Goal: Task Accomplishment & Management: Use online tool/utility

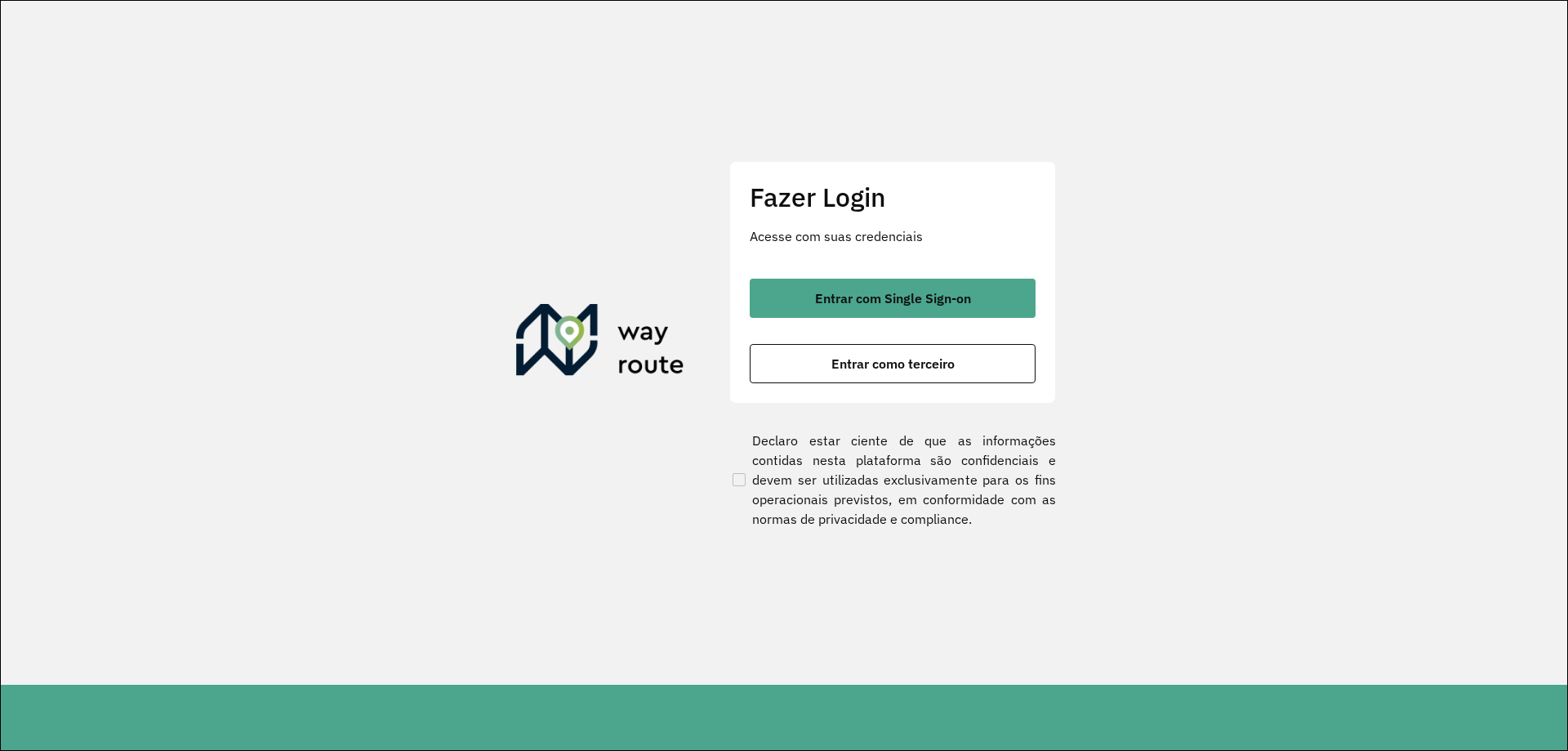
click at [835, 270] on div "Fazer Login Acesse com suas credenciais Entrar com Single Sign-on Entrar como t…" at bounding box center [893, 282] width 326 height 242
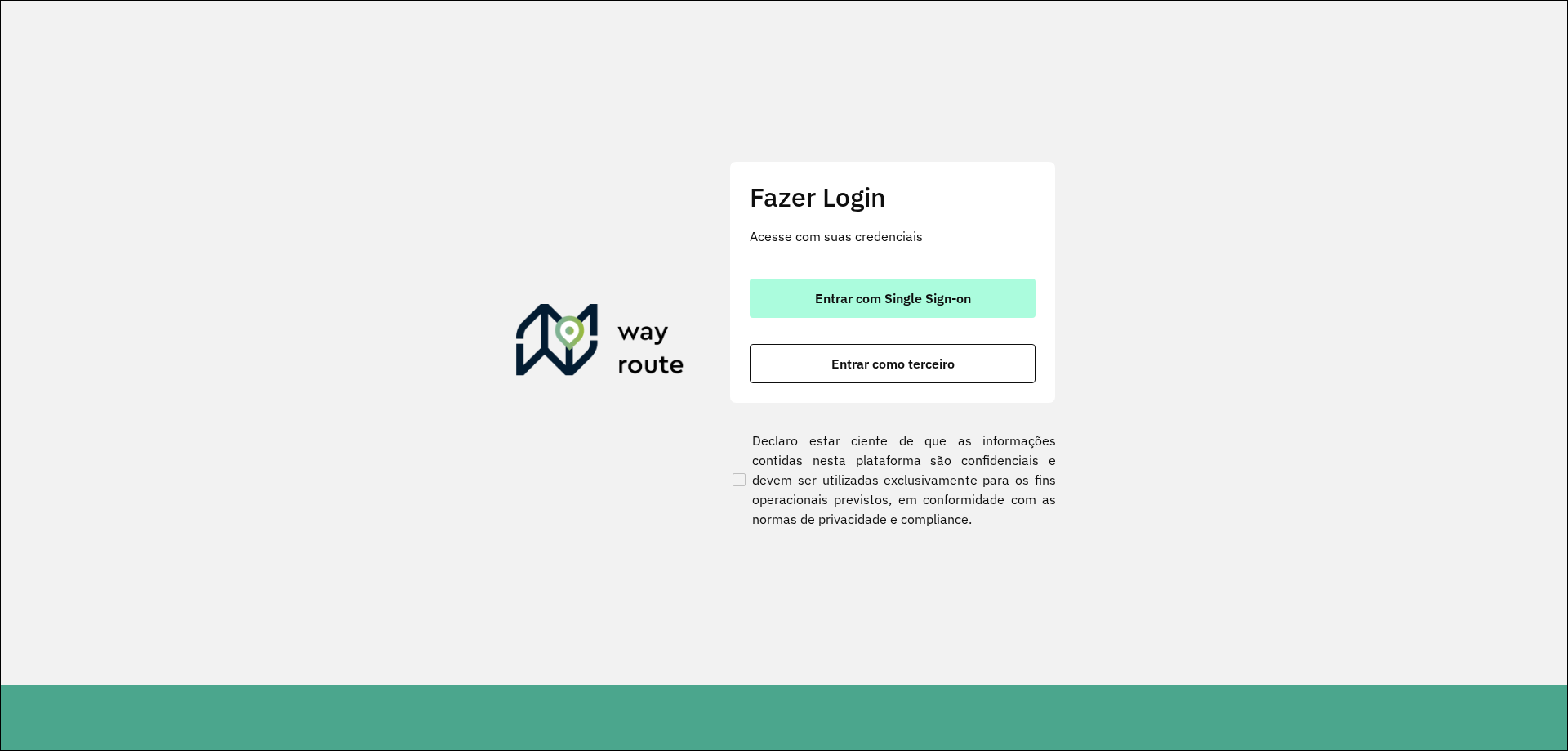
click at [830, 289] on button "Entrar com Single Sign-on" at bounding box center [893, 298] width 286 height 39
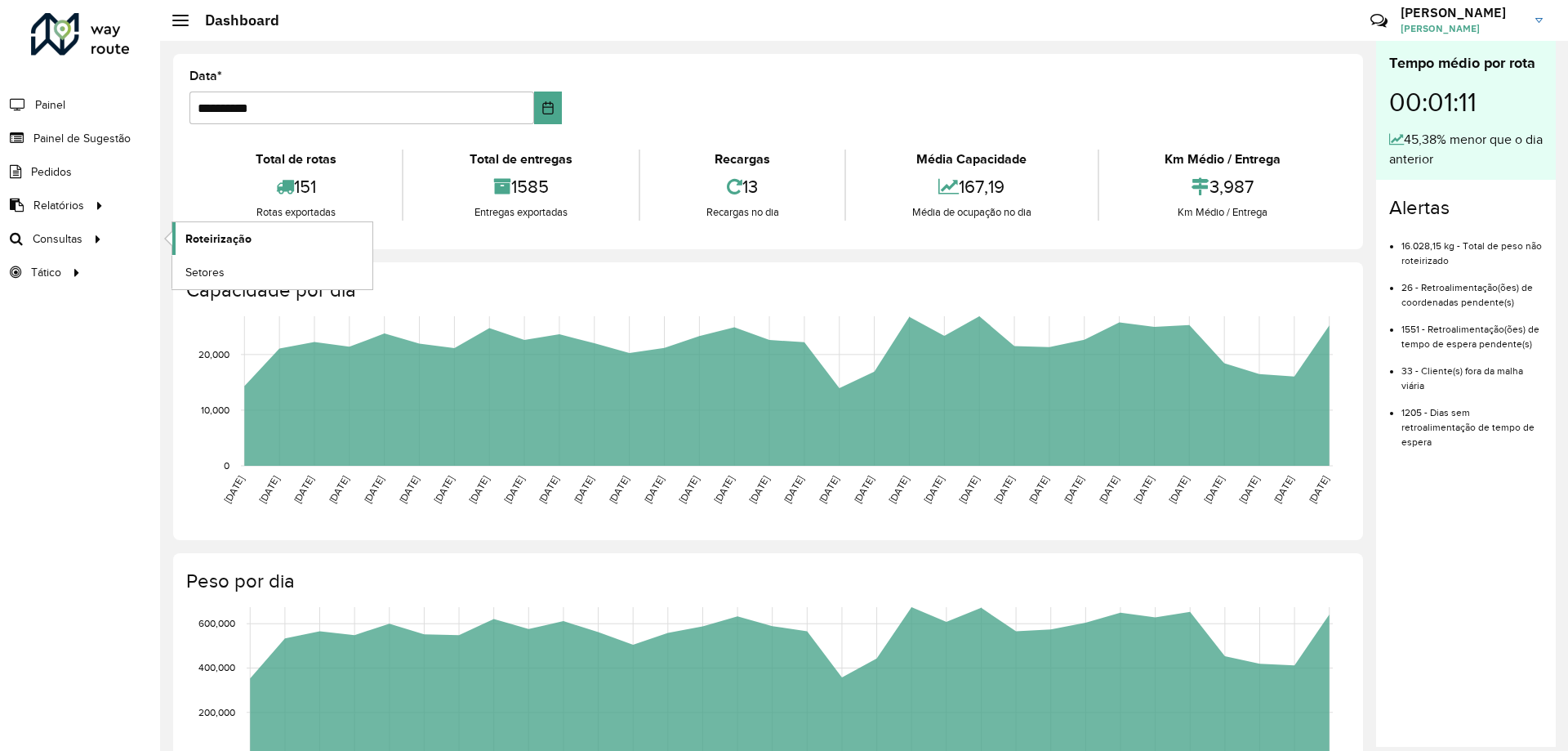
click at [224, 244] on span "Roteirização" at bounding box center [218, 238] width 66 height 17
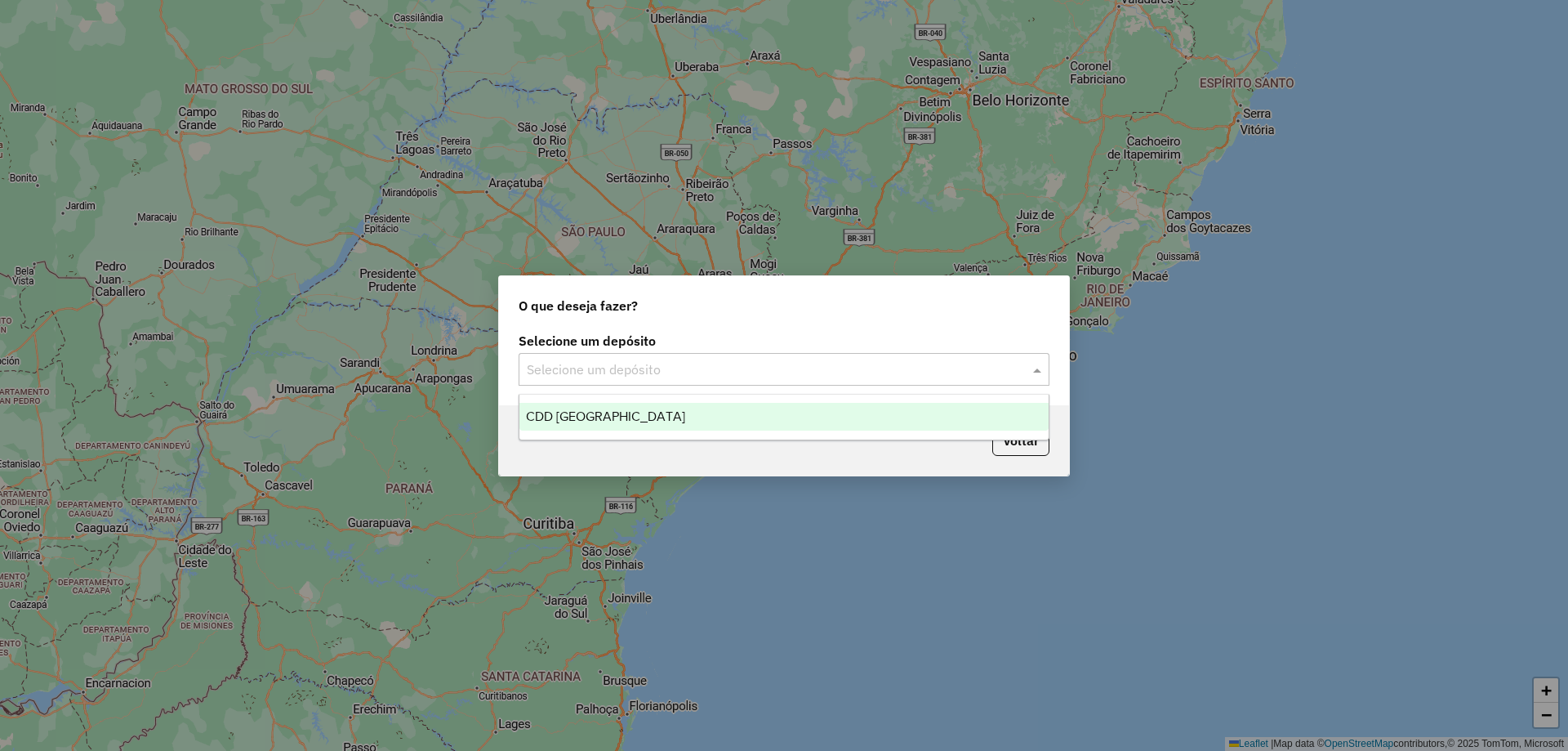
click at [620, 363] on input "text" at bounding box center [768, 370] width 482 height 19
click at [608, 424] on div "CDD [GEOGRAPHIC_DATA]" at bounding box center [784, 416] width 529 height 28
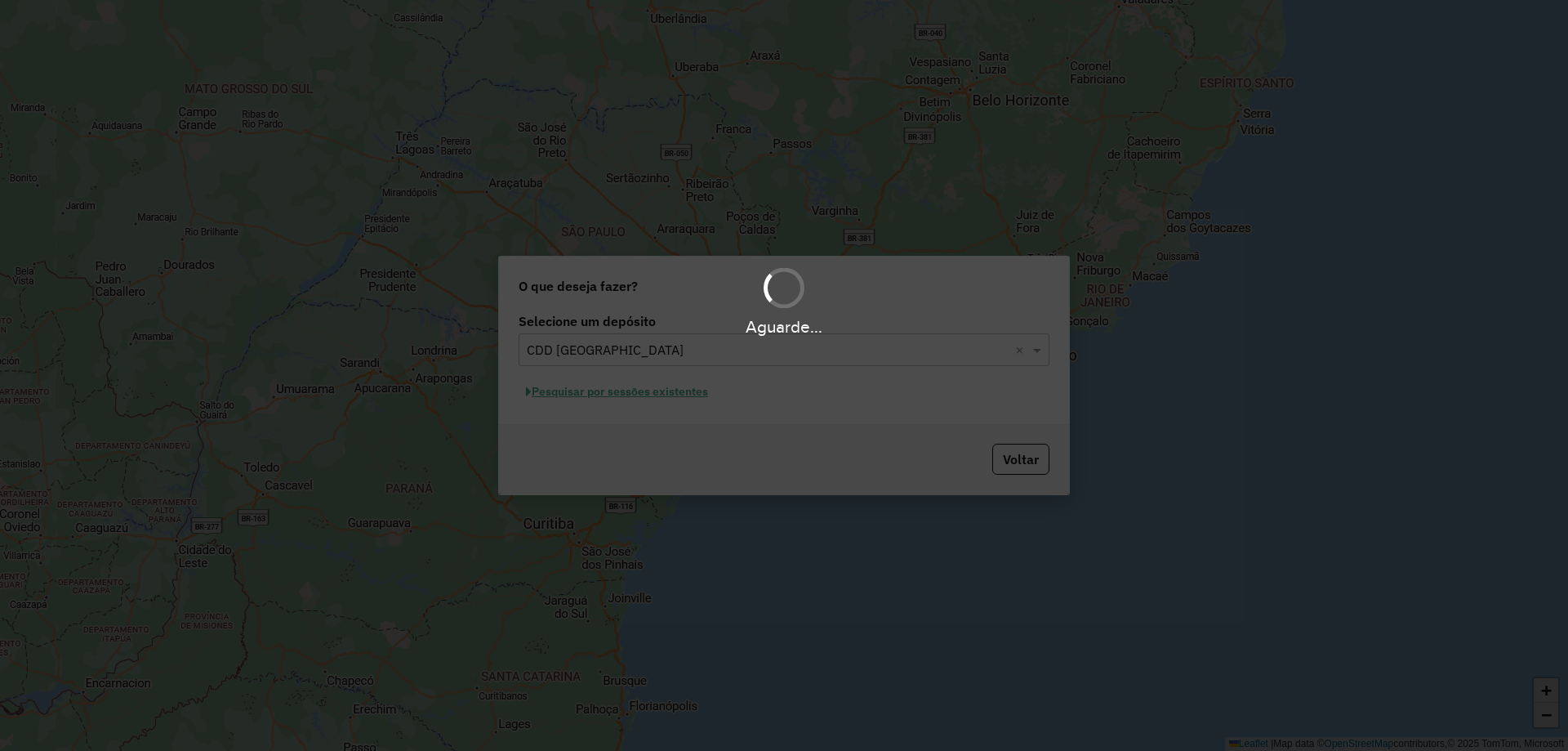
click at [601, 389] on div "Aguarde..." at bounding box center [784, 375] width 1568 height 751
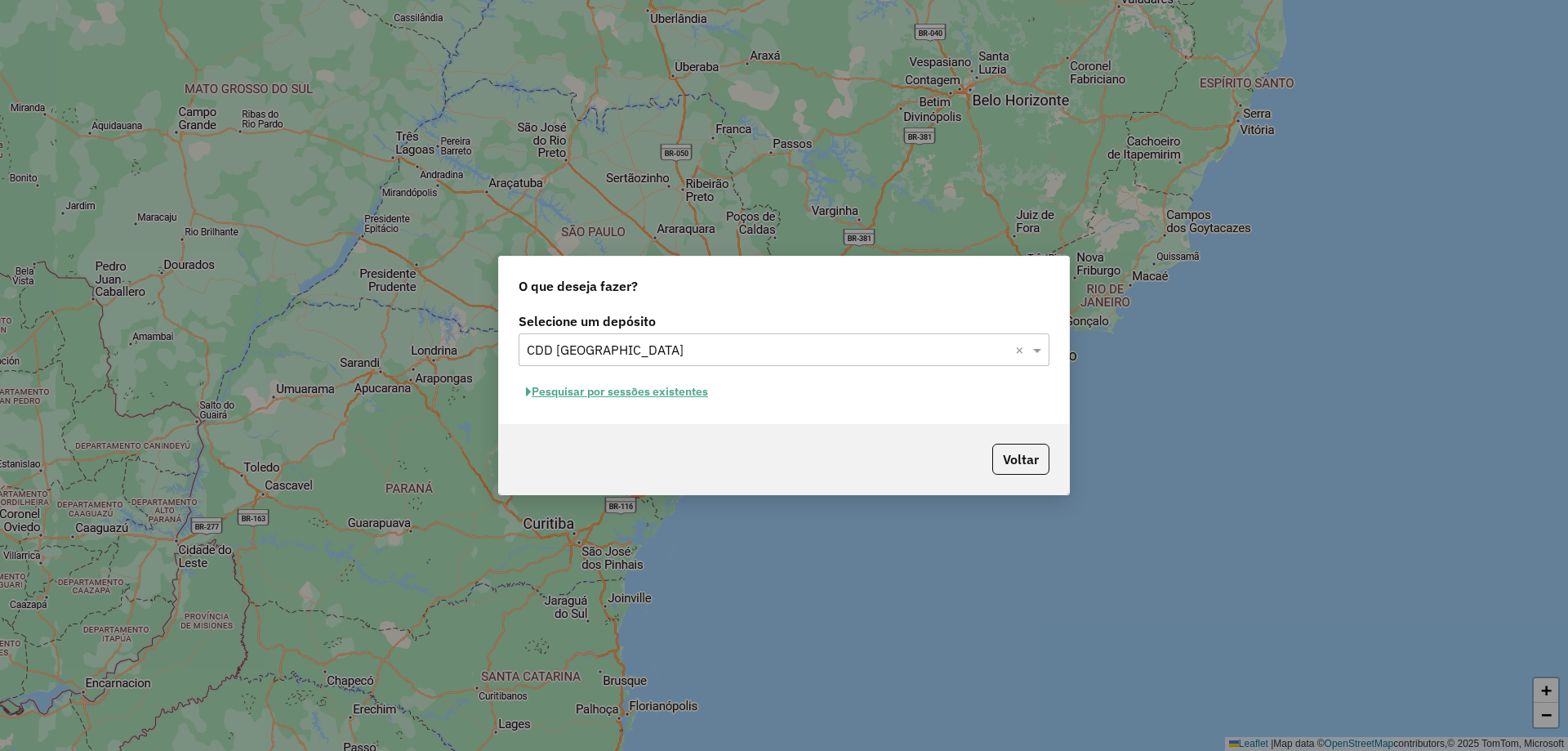
click at [645, 392] on button "Pesquisar por sessões existentes" at bounding box center [617, 392] width 197 height 26
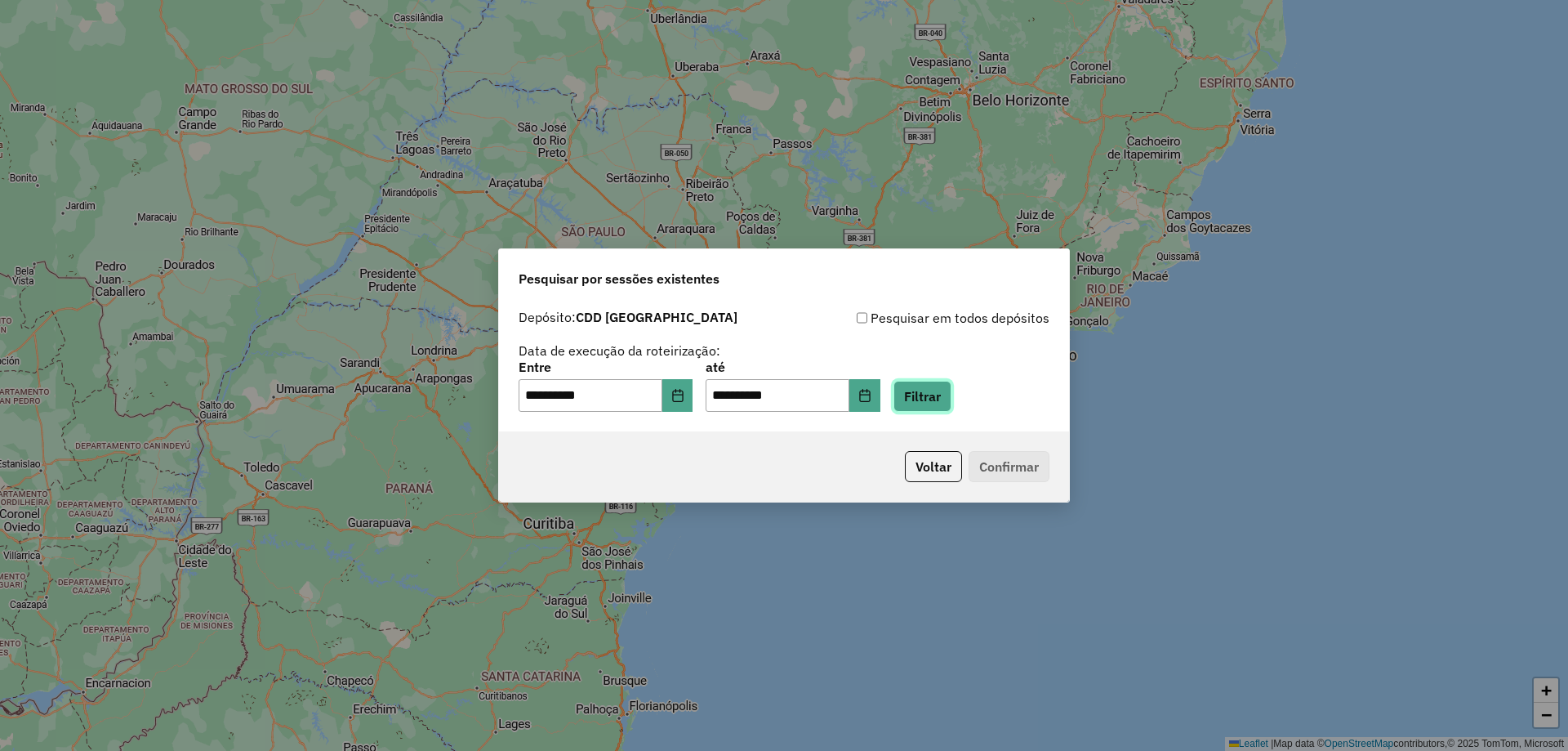
click at [940, 404] on button "Filtrar" at bounding box center [922, 396] width 58 height 31
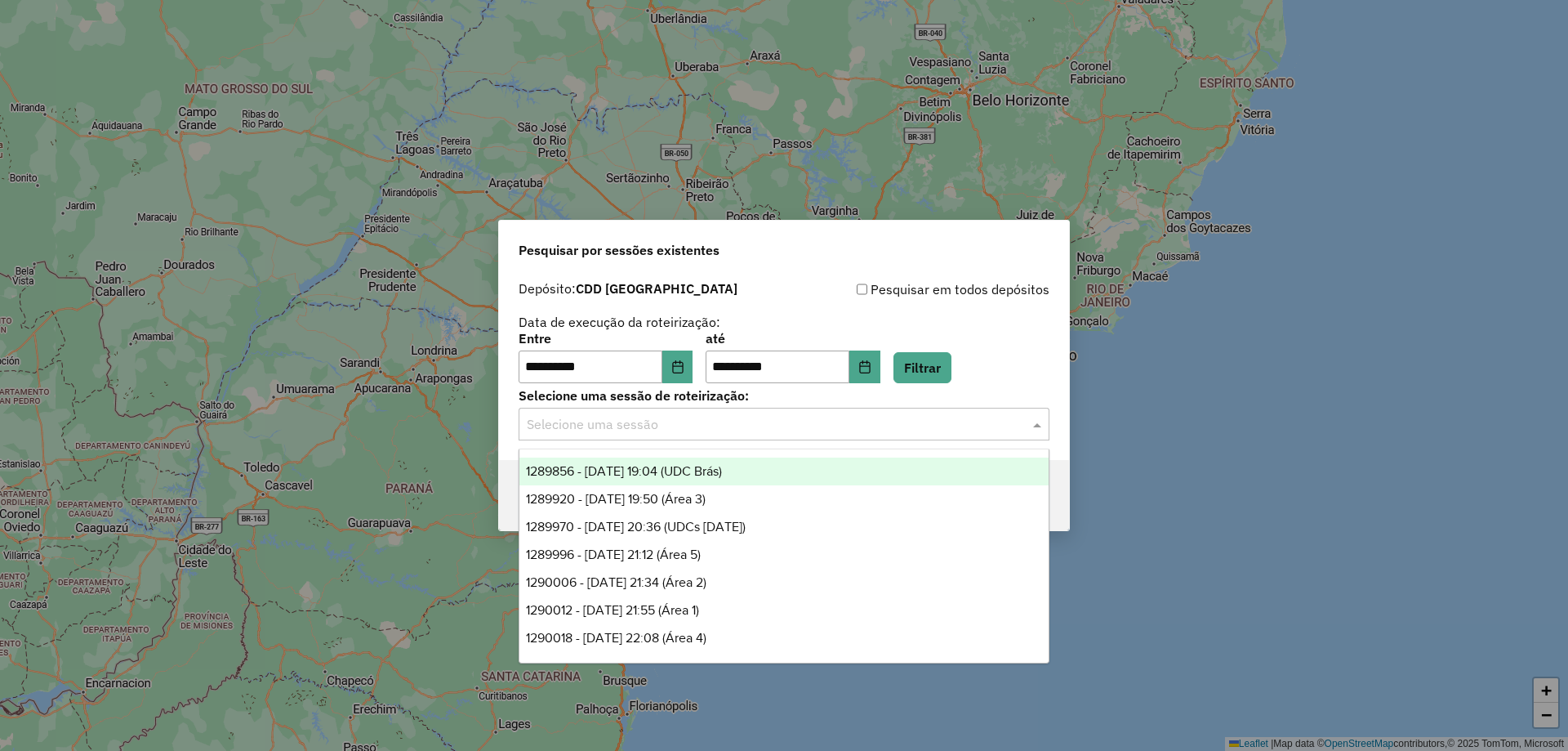
click at [588, 428] on input "text" at bounding box center [768, 425] width 482 height 19
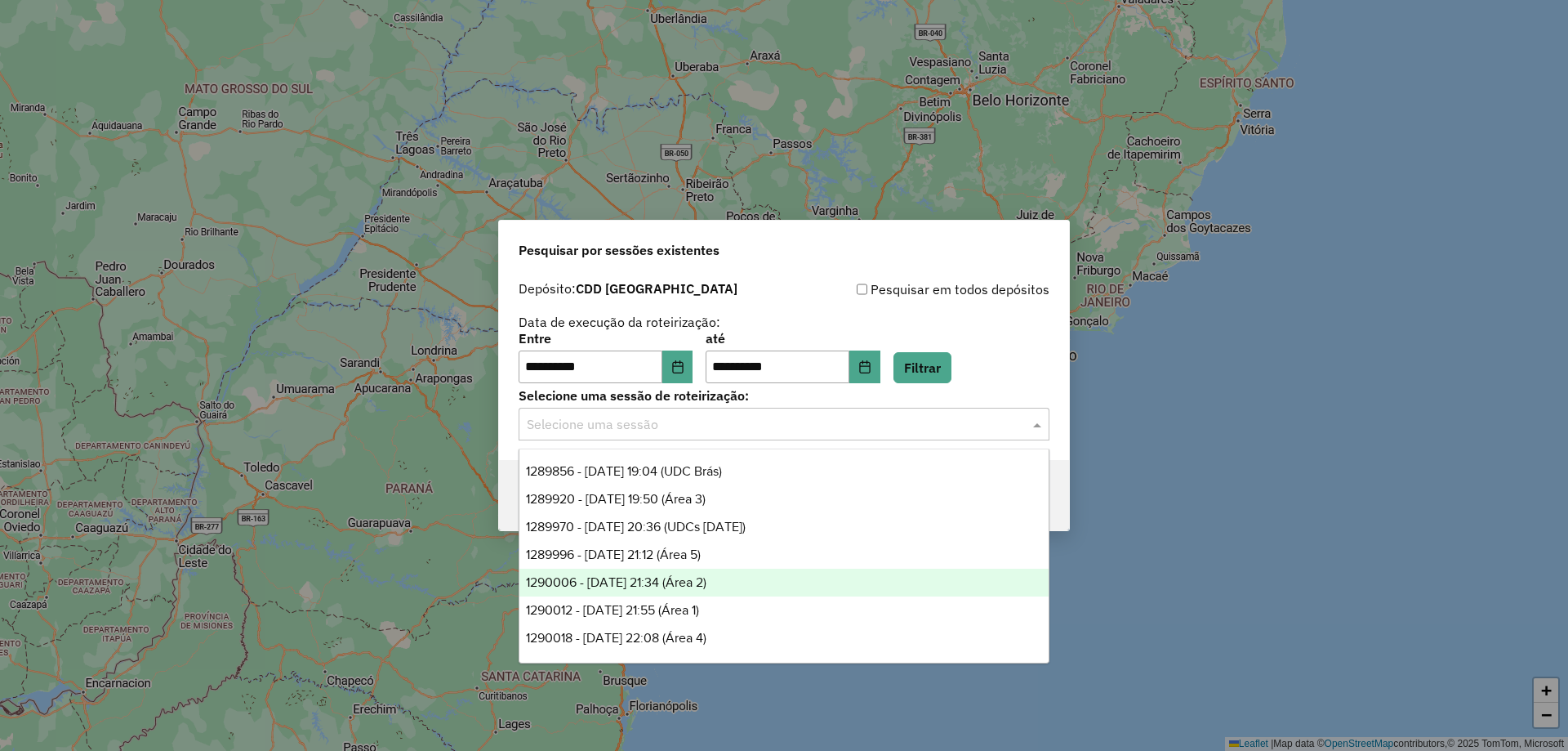
click at [645, 575] on span "1290006 - [DATE] 21:34 (Área 2)" at bounding box center [616, 581] width 181 height 14
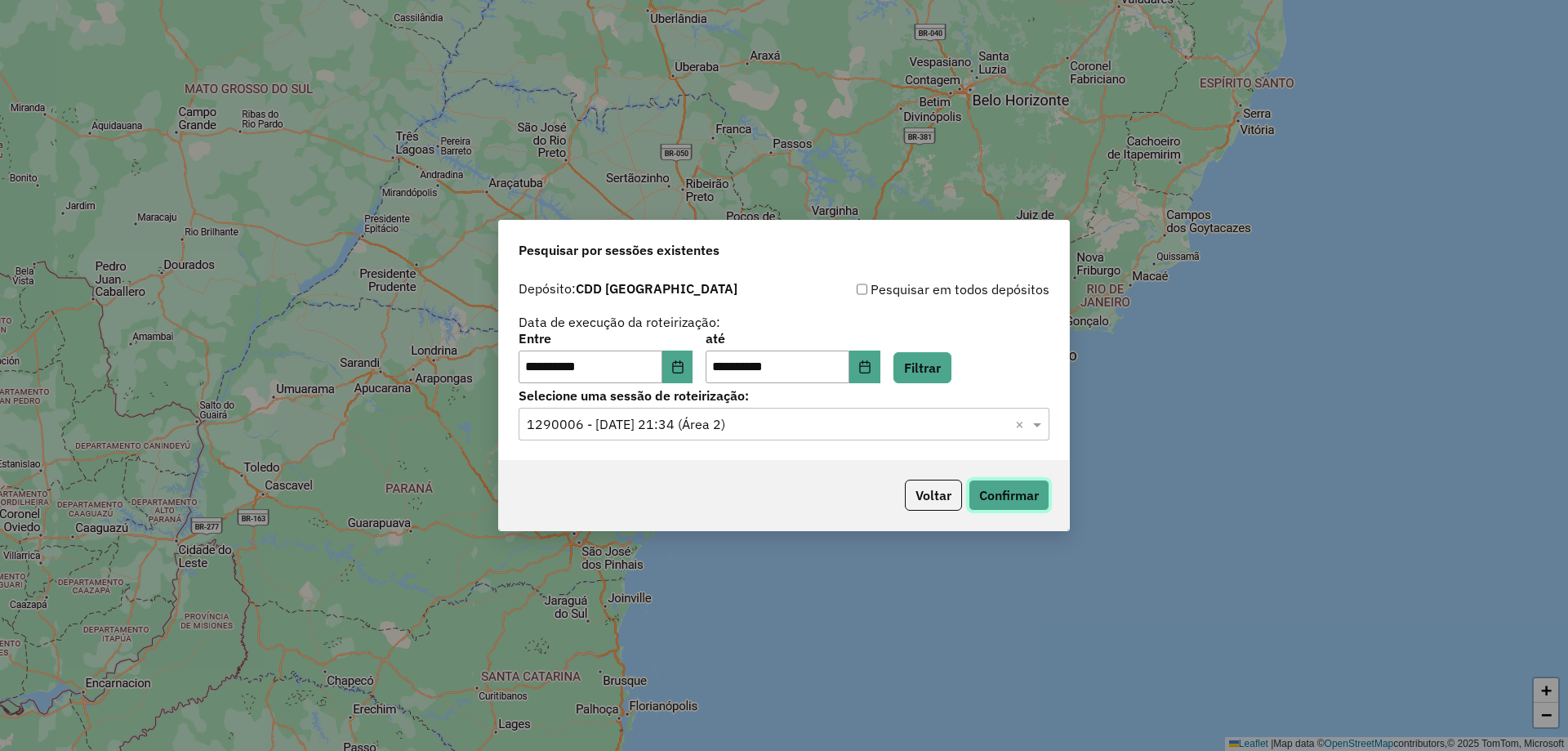
click at [1036, 491] on button "Confirmar" at bounding box center [1009, 495] width 81 height 31
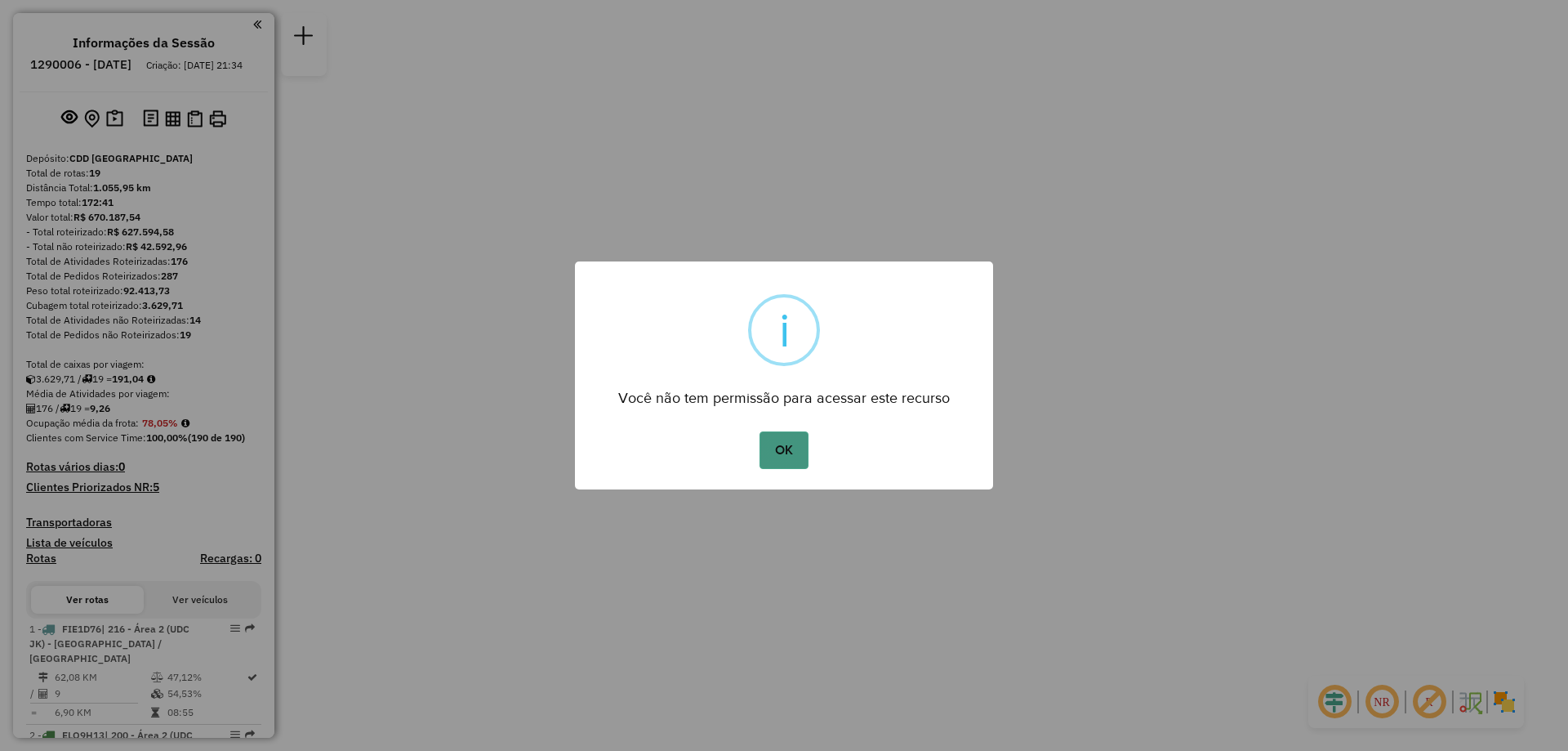
click at [771, 447] on button "OK" at bounding box center [784, 449] width 49 height 38
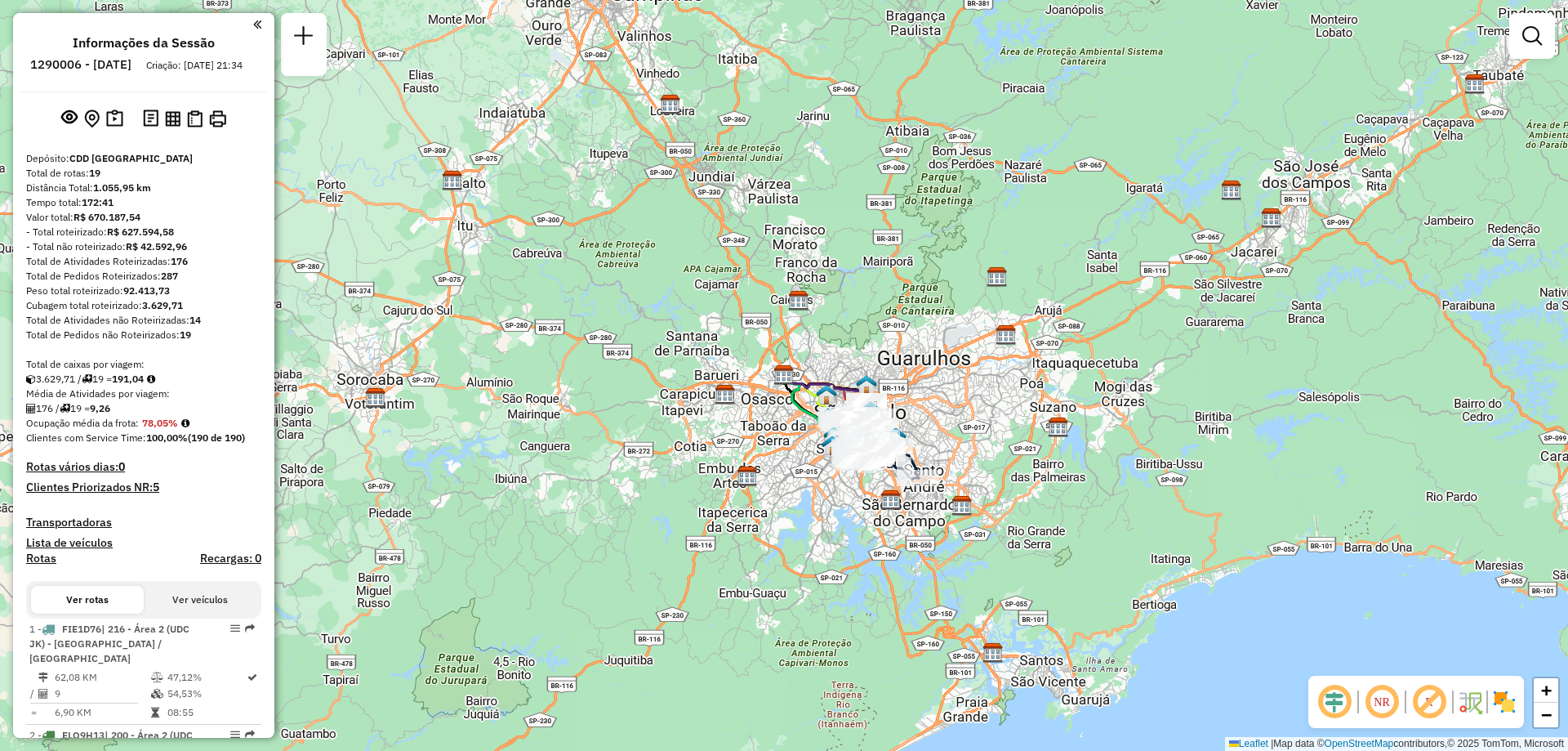
scroll to position [573, 0]
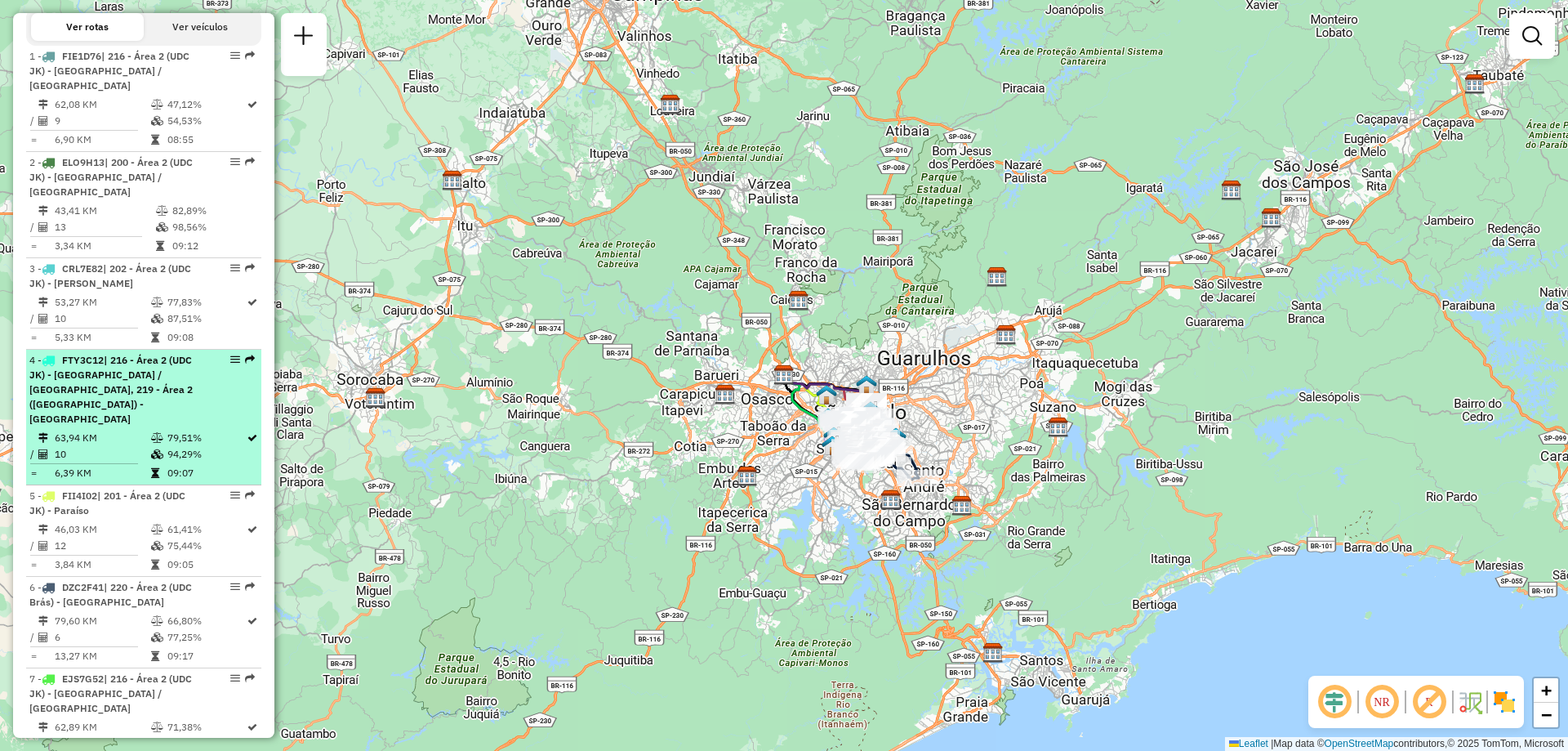
click at [233, 364] on em at bounding box center [235, 359] width 10 height 10
select select "**********"
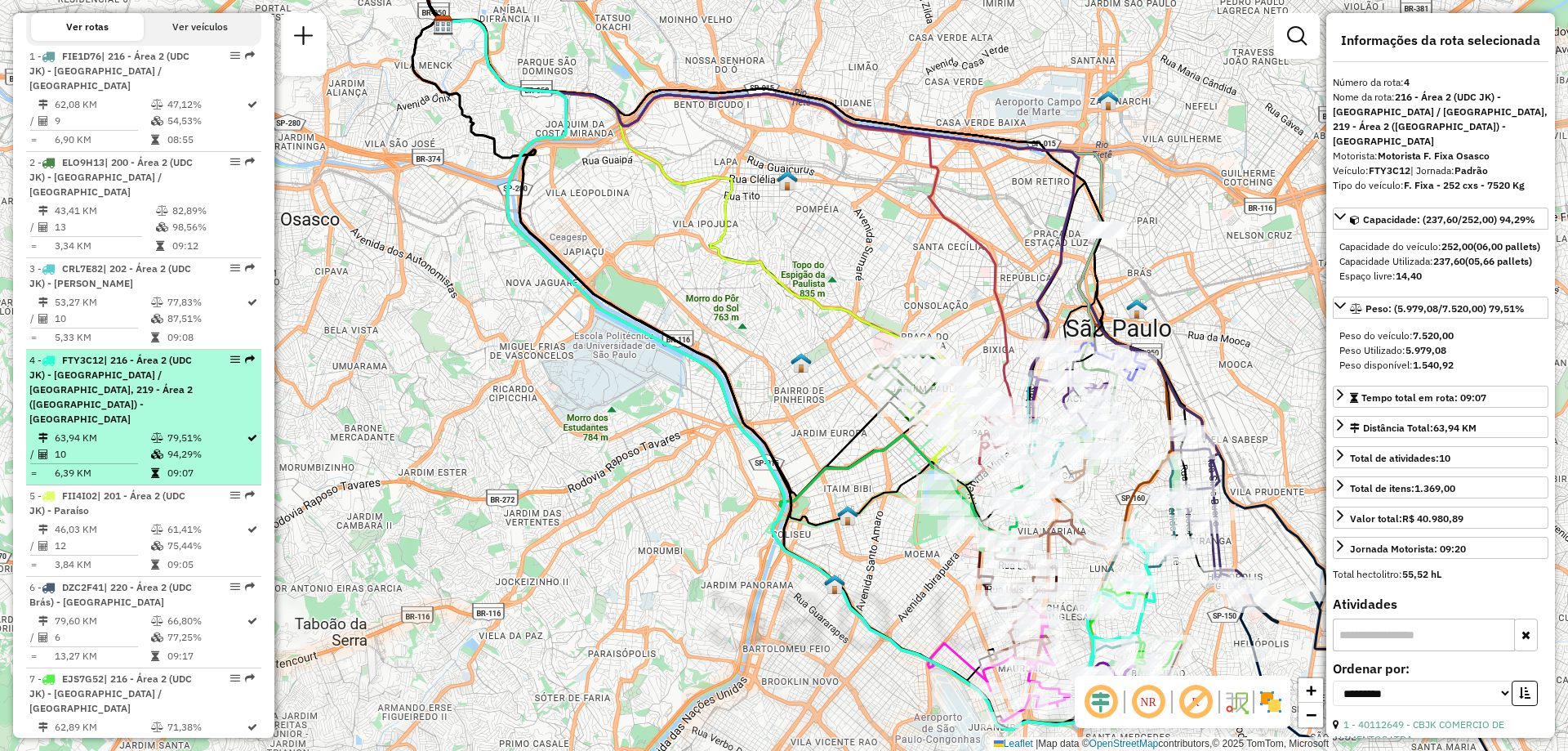
click at [245, 364] on em at bounding box center [249, 359] width 10 height 10
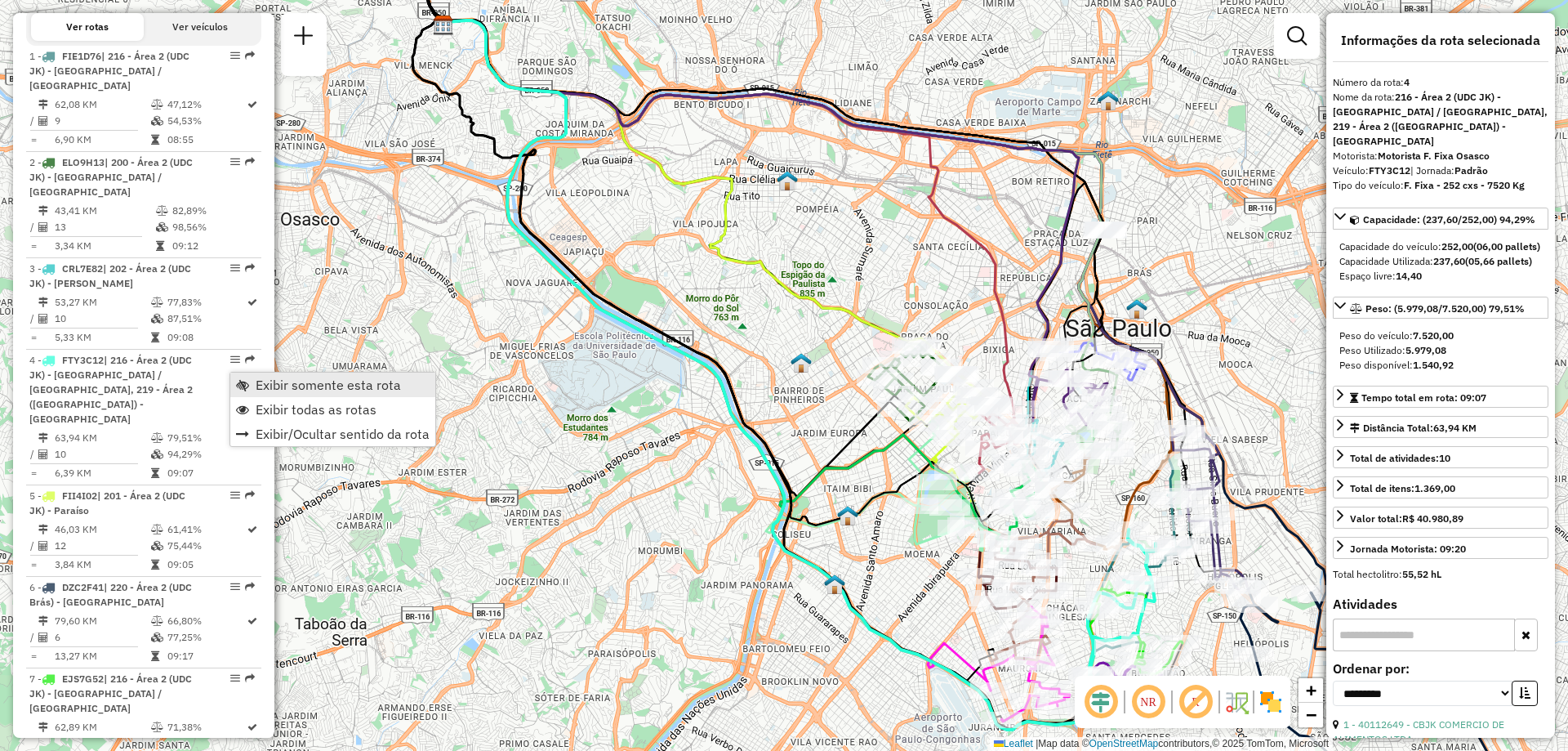
click at [292, 390] on span "Exibir somente esta rota" at bounding box center [328, 385] width 146 height 13
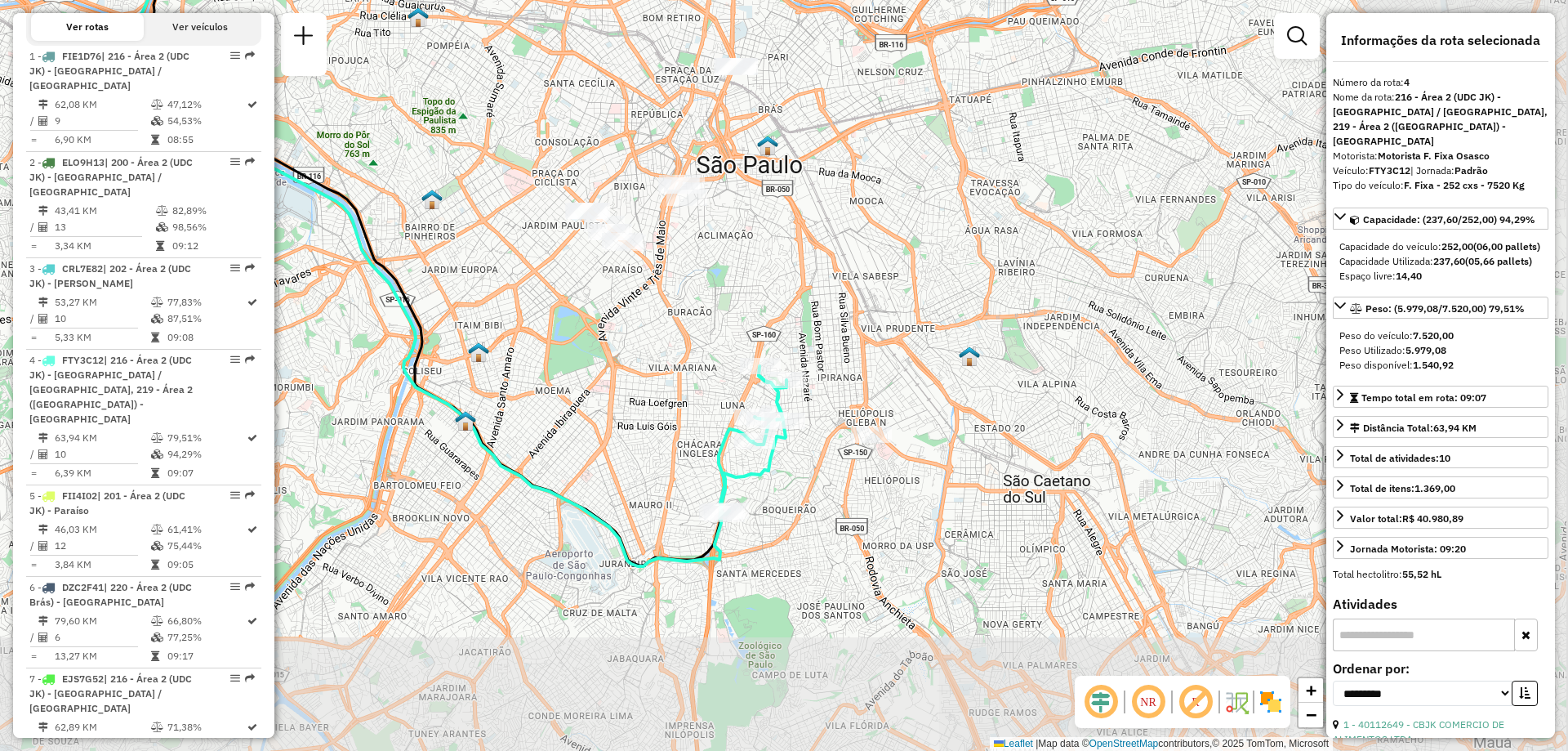
drag, startPoint x: 980, startPoint y: 483, endPoint x: 610, endPoint y: 318, distance: 405.1
click at [610, 318] on div "Janela de atendimento Grade de atendimento Capacidade Transportadoras Veículos …" at bounding box center [784, 375] width 1568 height 751
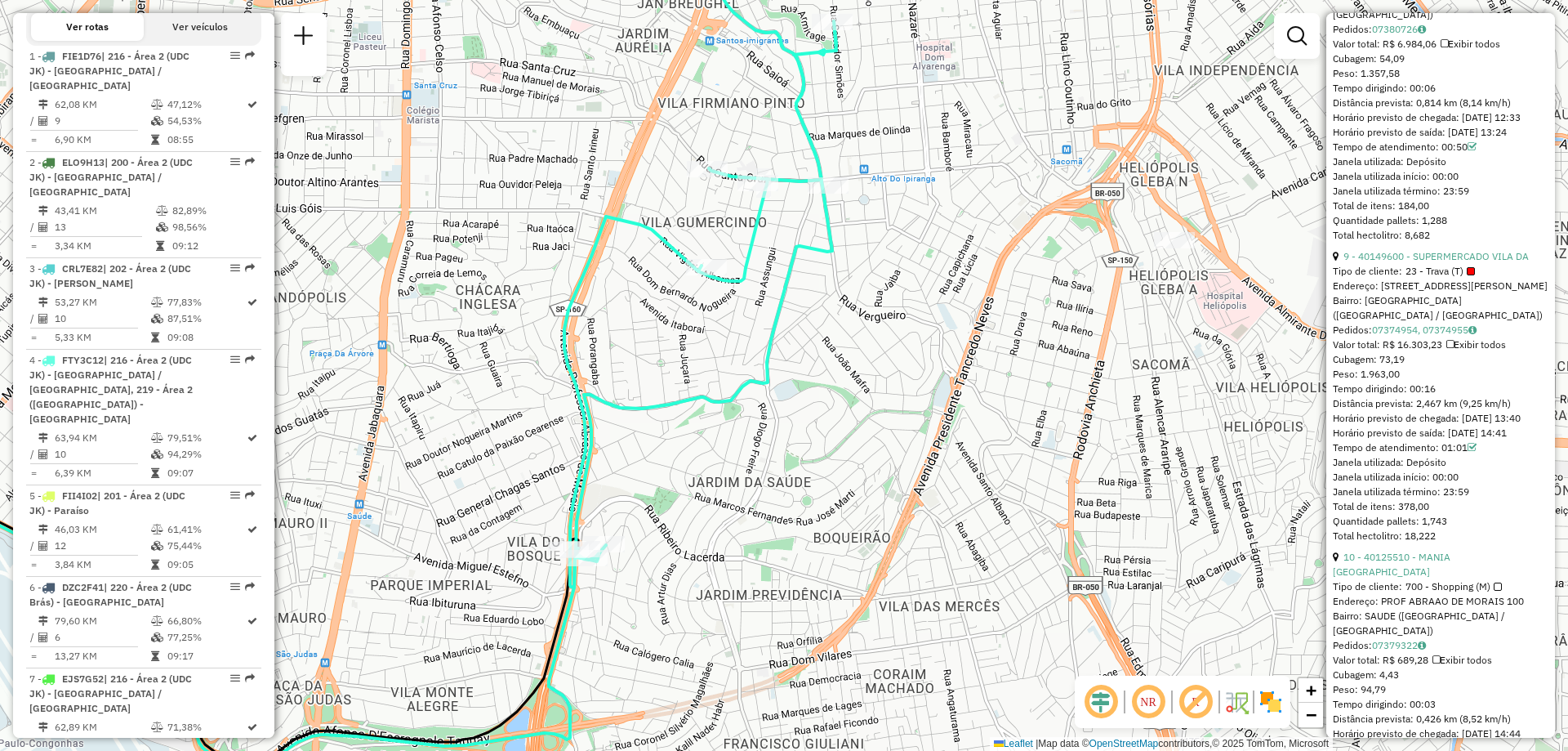
scroll to position [2985, 0]
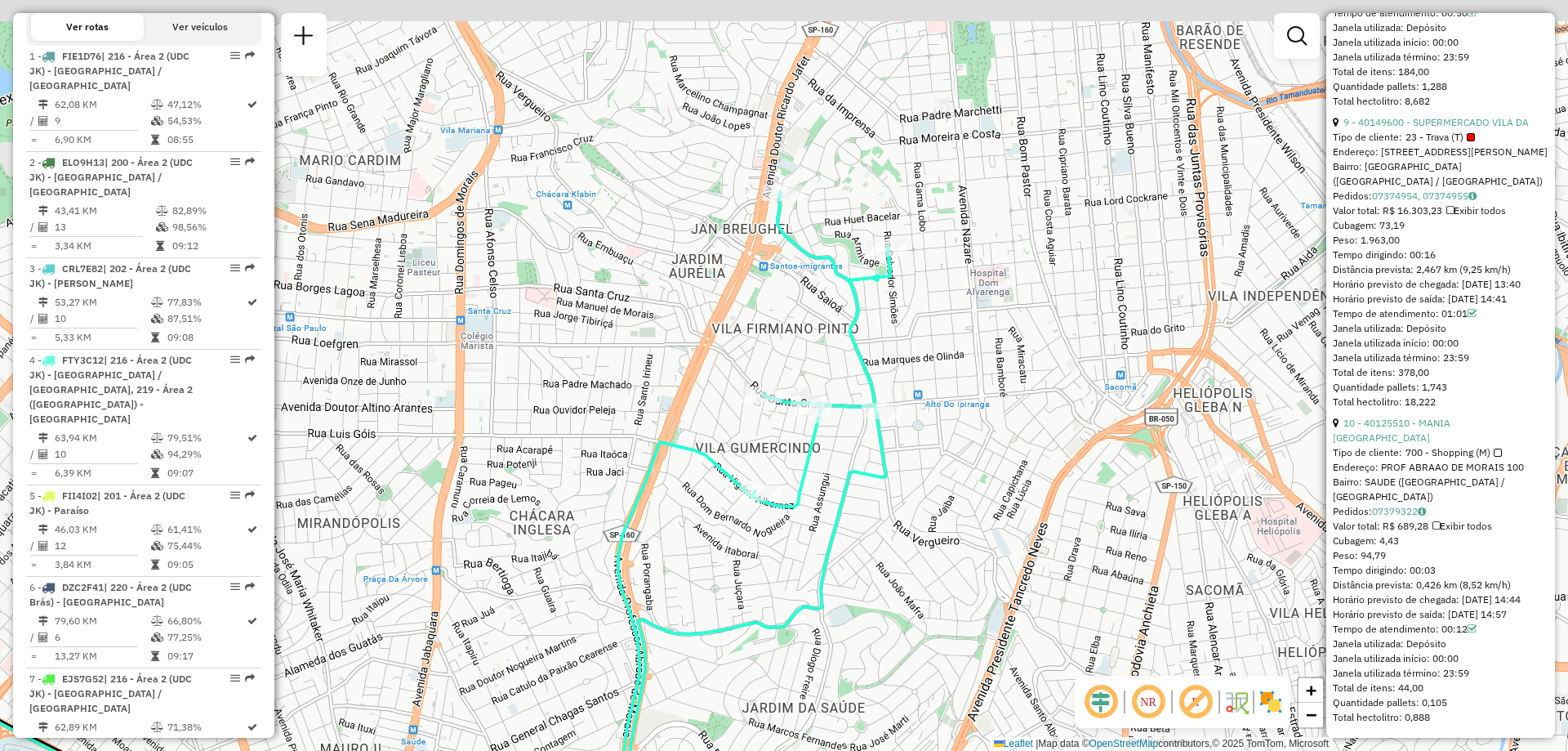
drag, startPoint x: 650, startPoint y: 393, endPoint x: 704, endPoint y: 619, distance: 232.4
click at [704, 619] on div "Janela de atendimento Grade de atendimento Capacidade Transportadoras Veículos …" at bounding box center [784, 375] width 1568 height 751
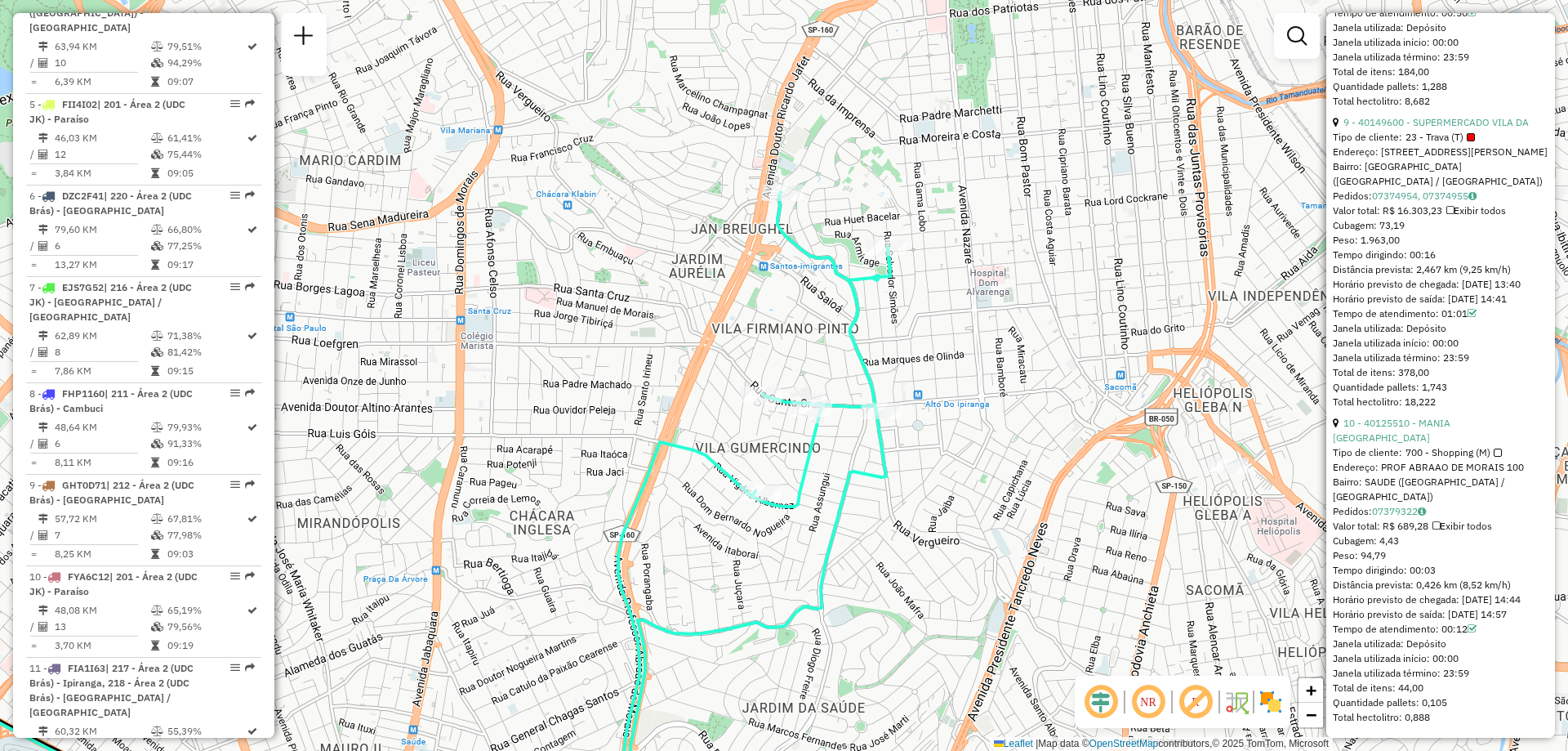
scroll to position [556, 0]
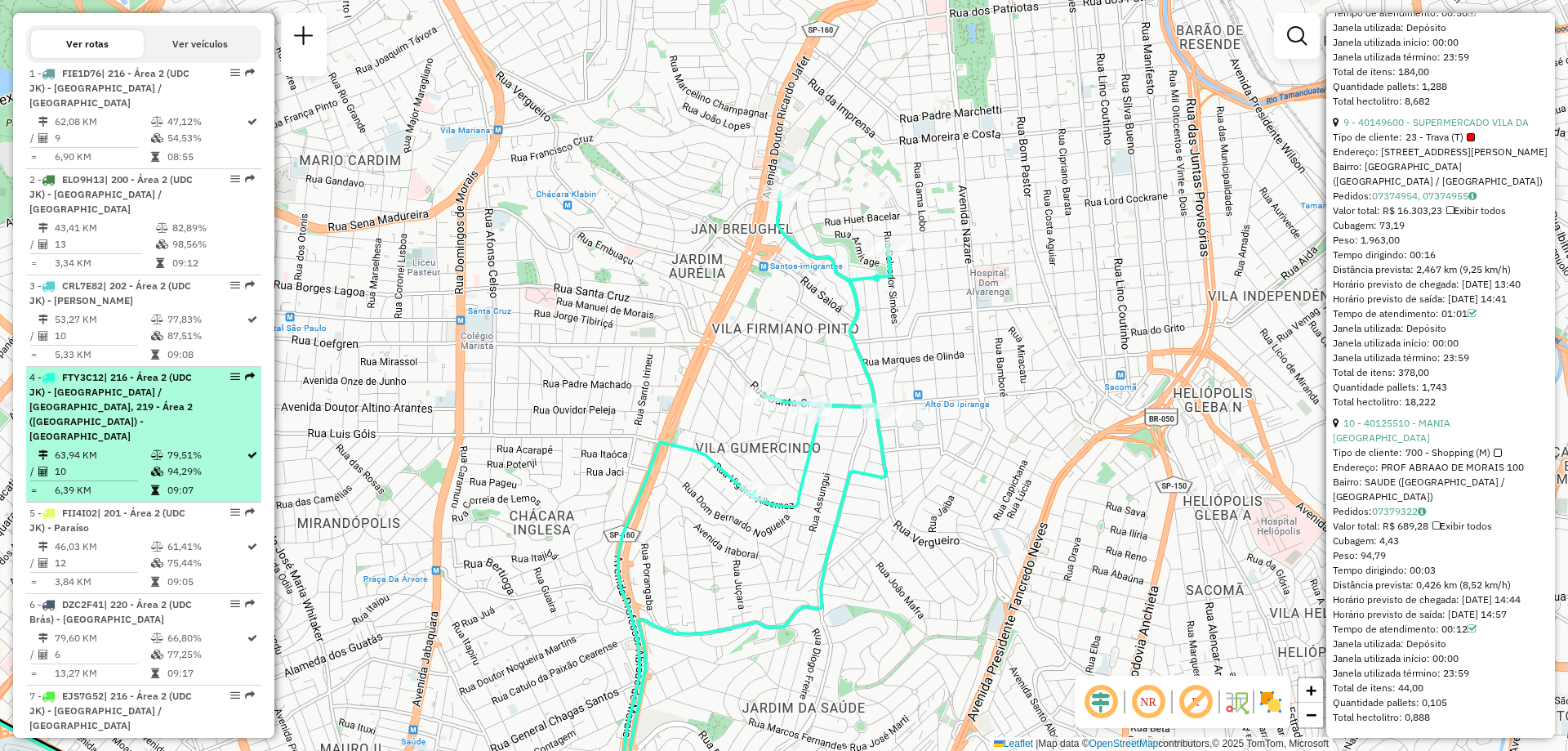
click at [230, 381] on em at bounding box center [235, 376] width 10 height 10
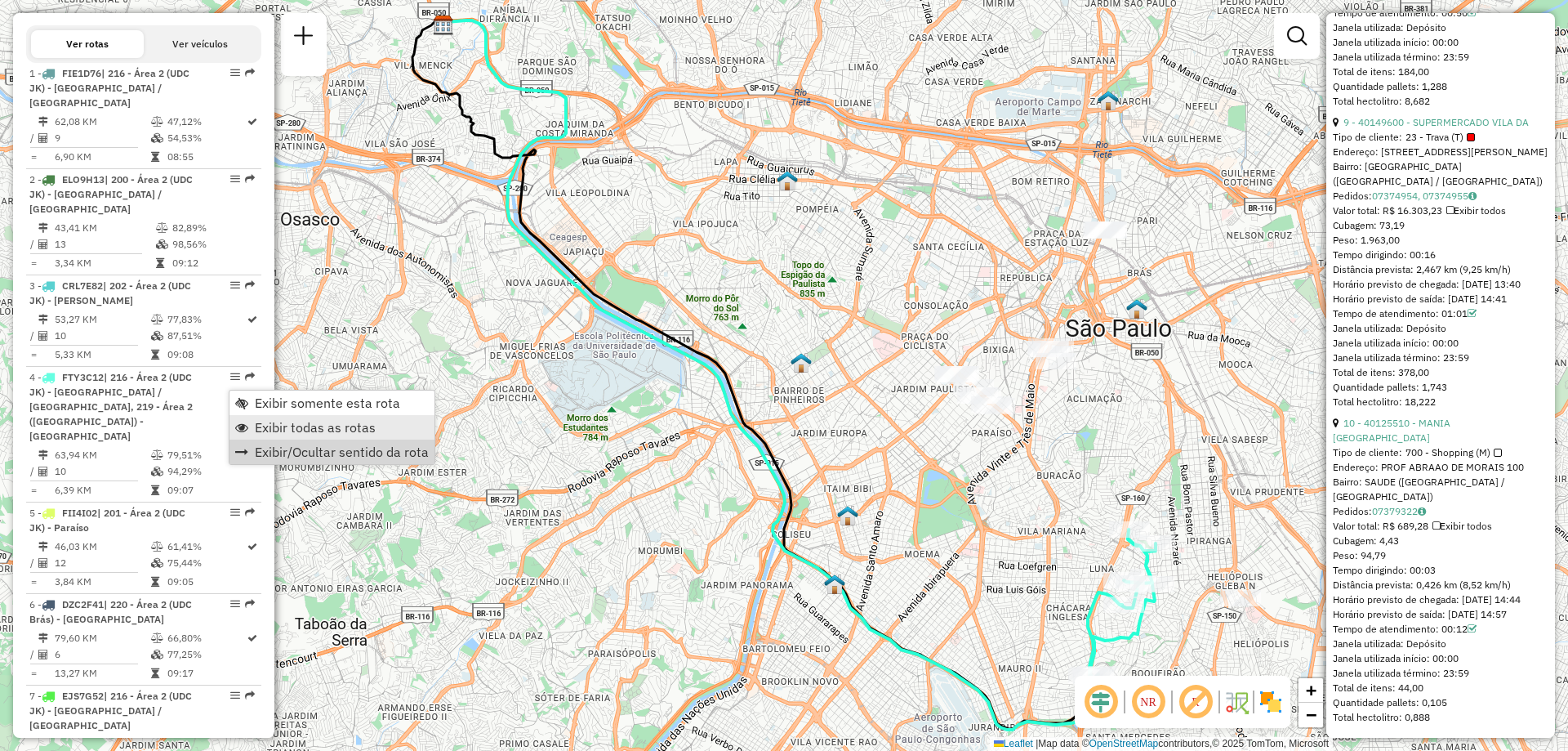
click at [352, 429] on span "Exibir todas as rotas" at bounding box center [315, 427] width 121 height 13
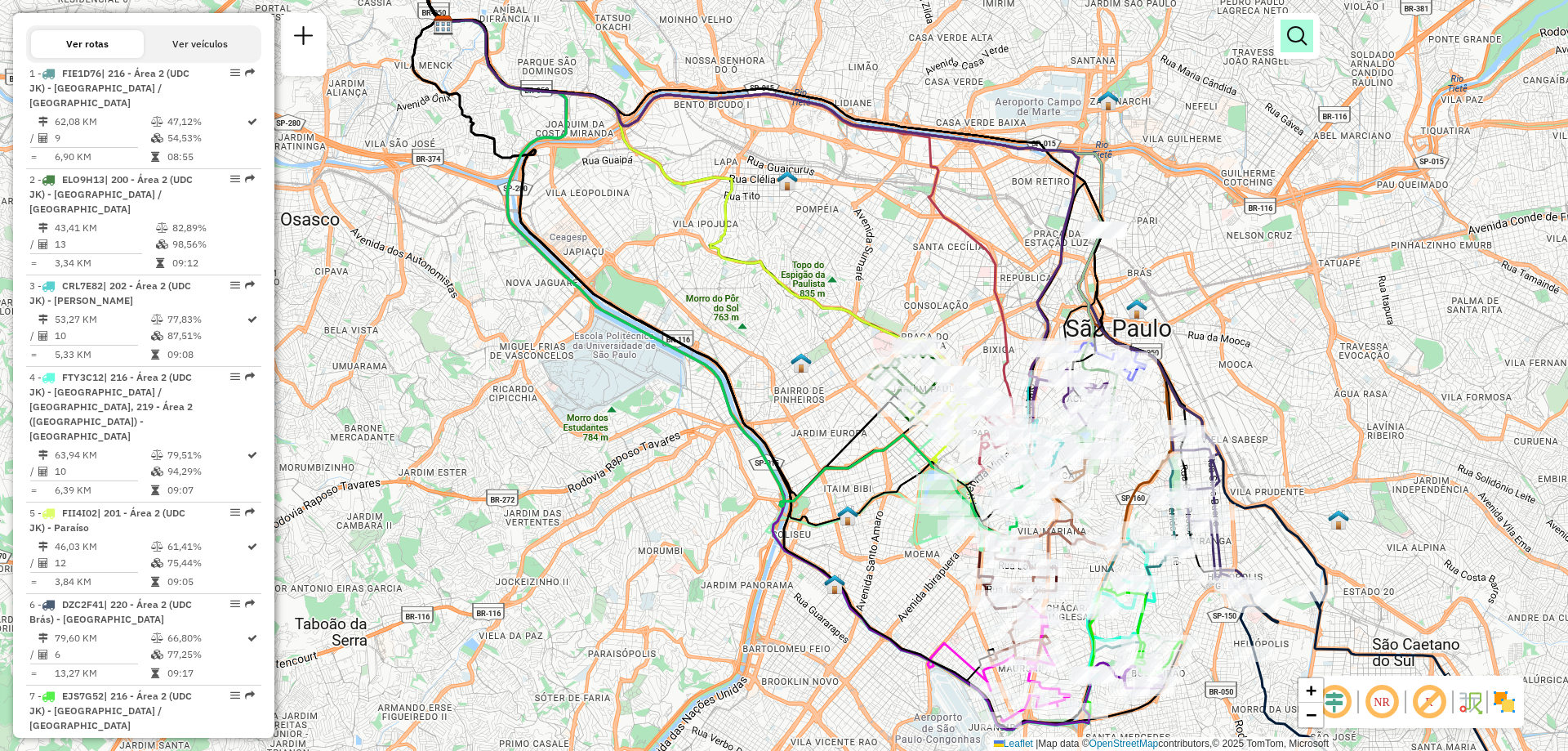
click at [1300, 42] on em at bounding box center [1296, 36] width 19 height 19
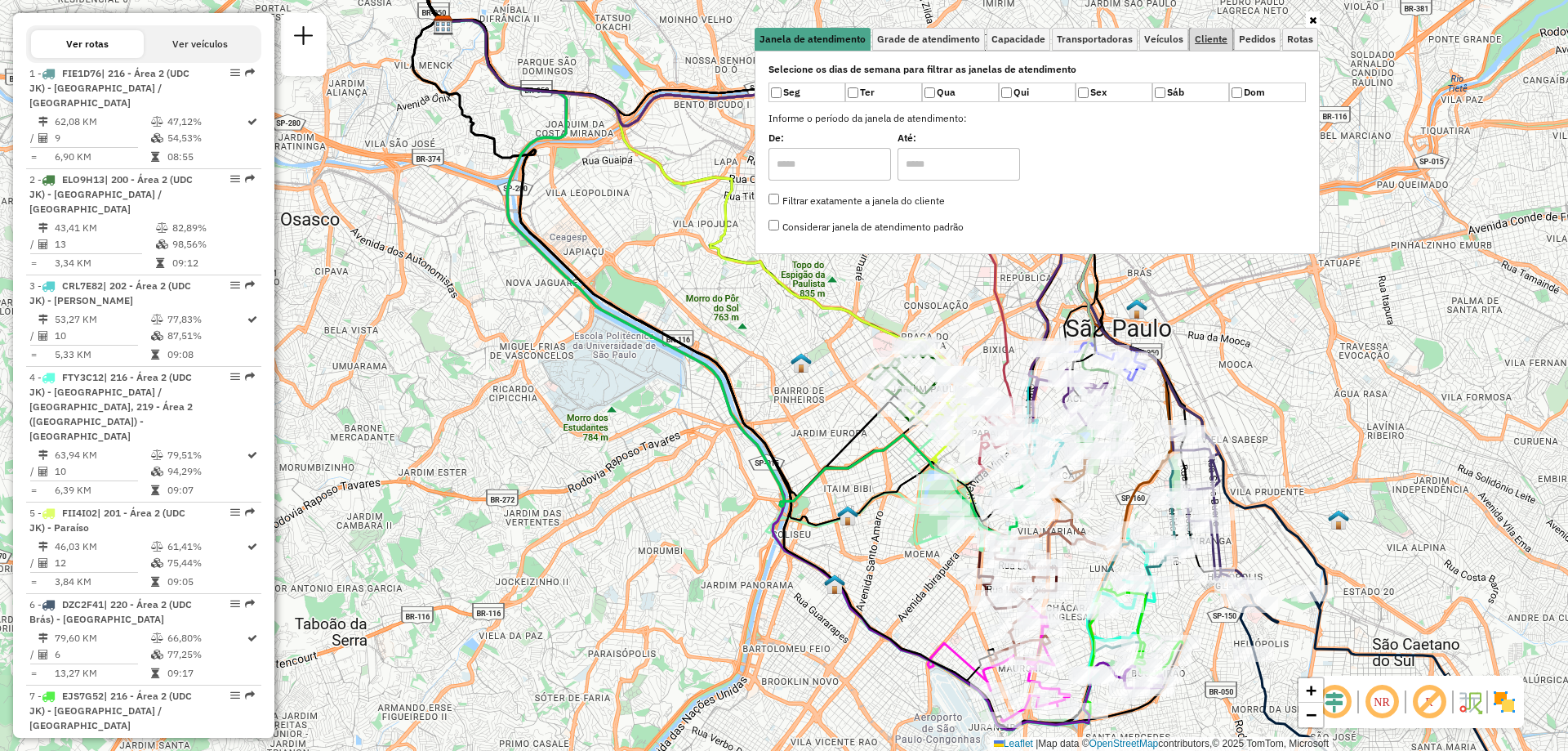
click at [1196, 45] on link "Cliente" at bounding box center [1211, 39] width 42 height 23
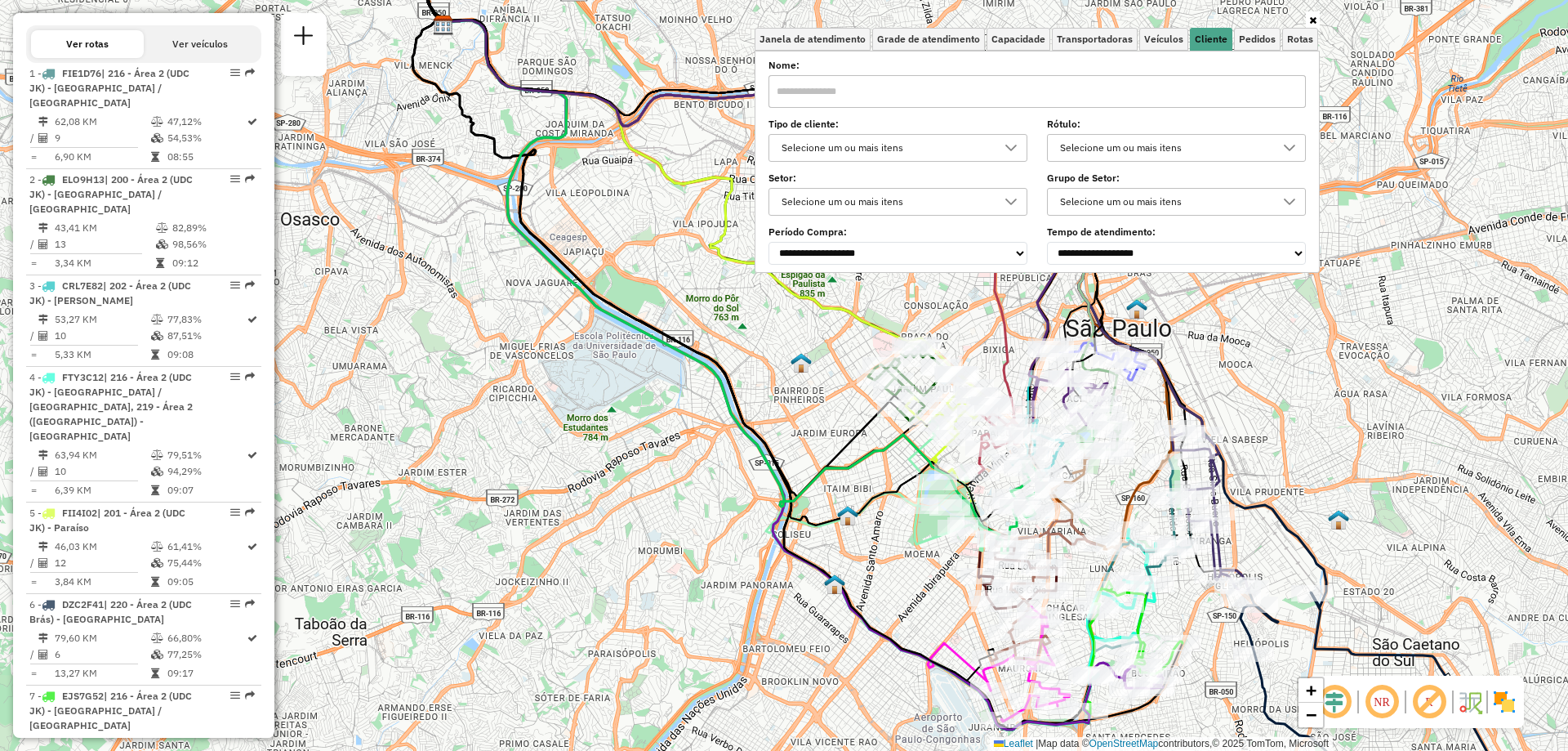
click at [843, 154] on div "Selecione um ou mais itens" at bounding box center [885, 148] width 220 height 27
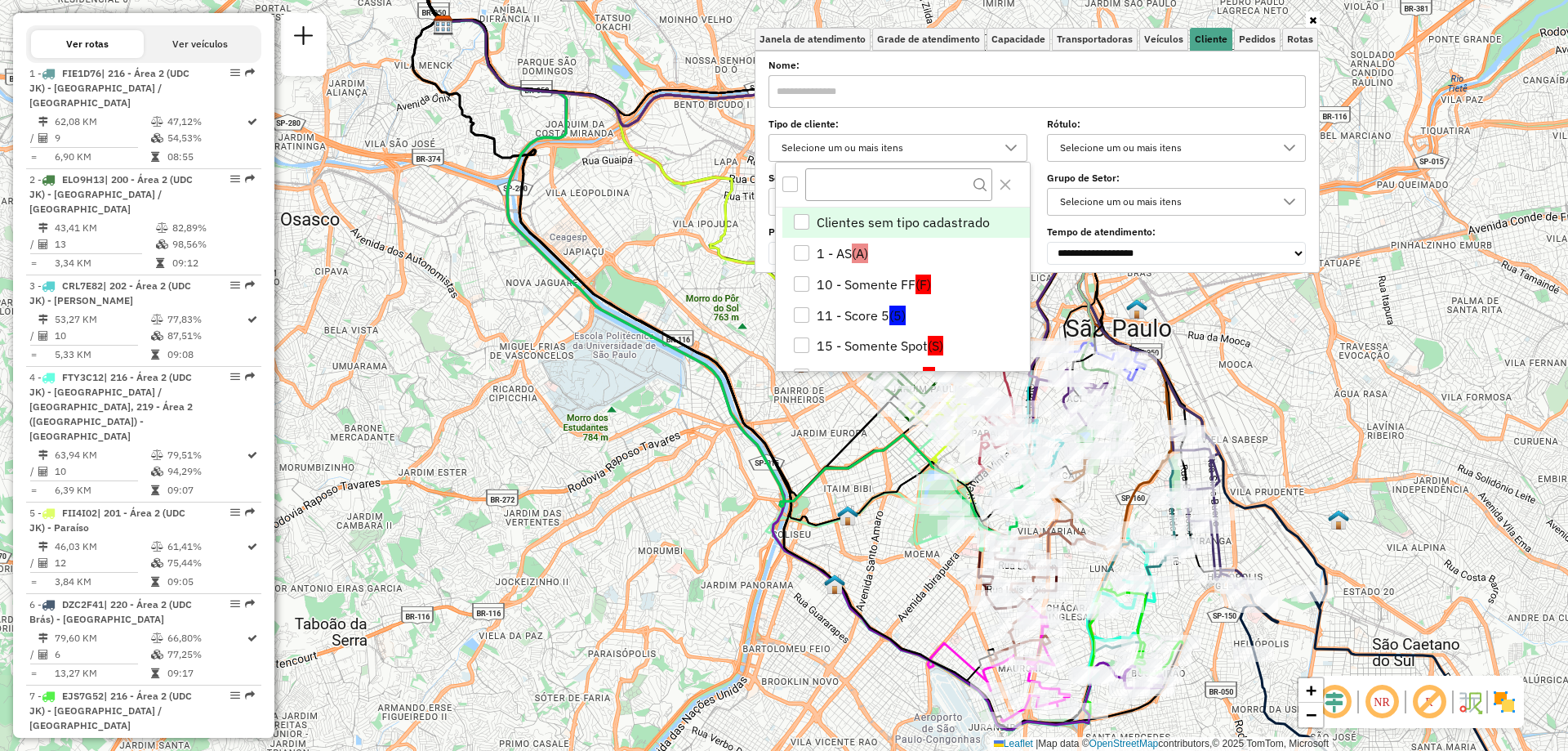
scroll to position [10, 56]
click at [843, 154] on div "Selecione um ou mais itens" at bounding box center [885, 148] width 220 height 27
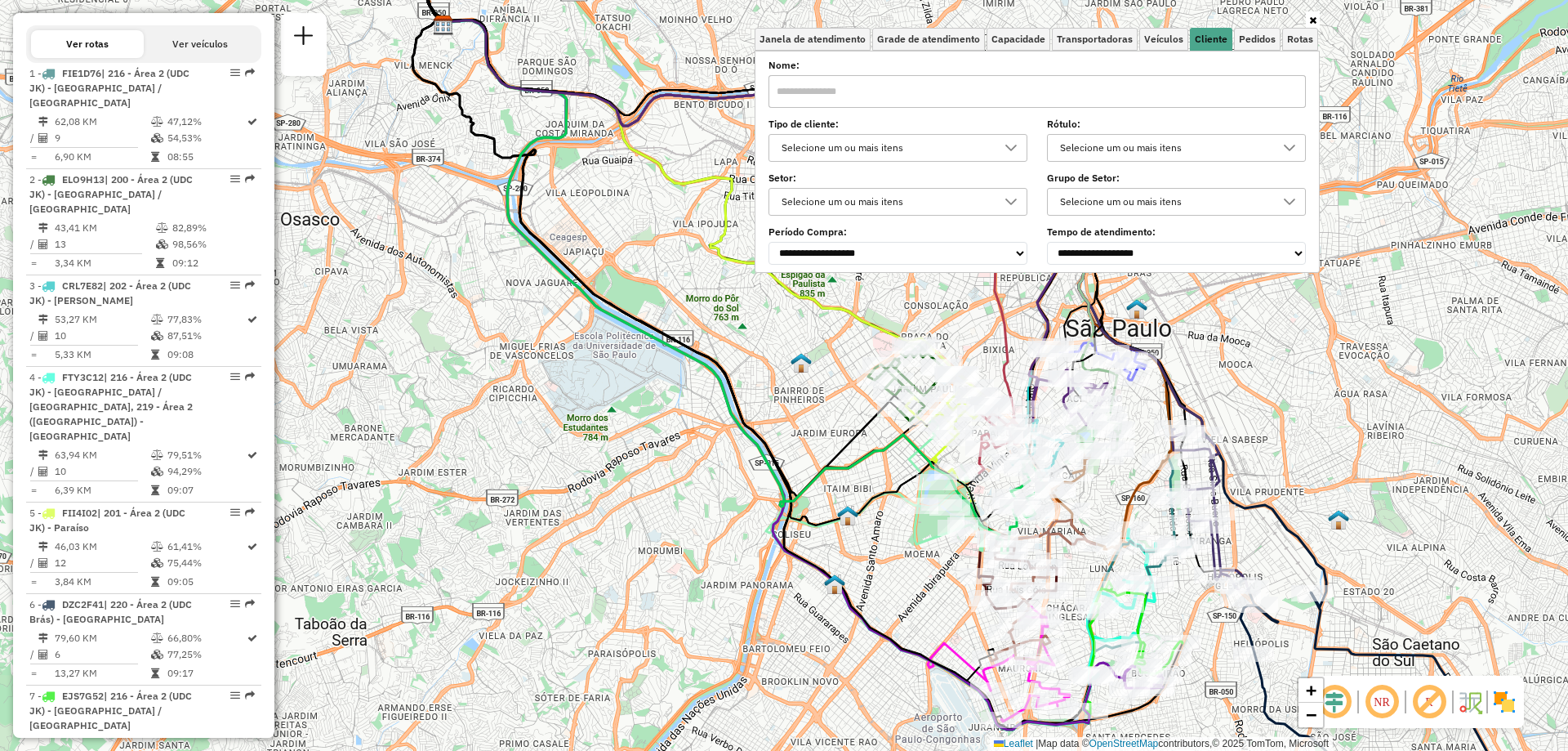
click at [886, 87] on input "text" at bounding box center [1036, 92] width 537 height 33
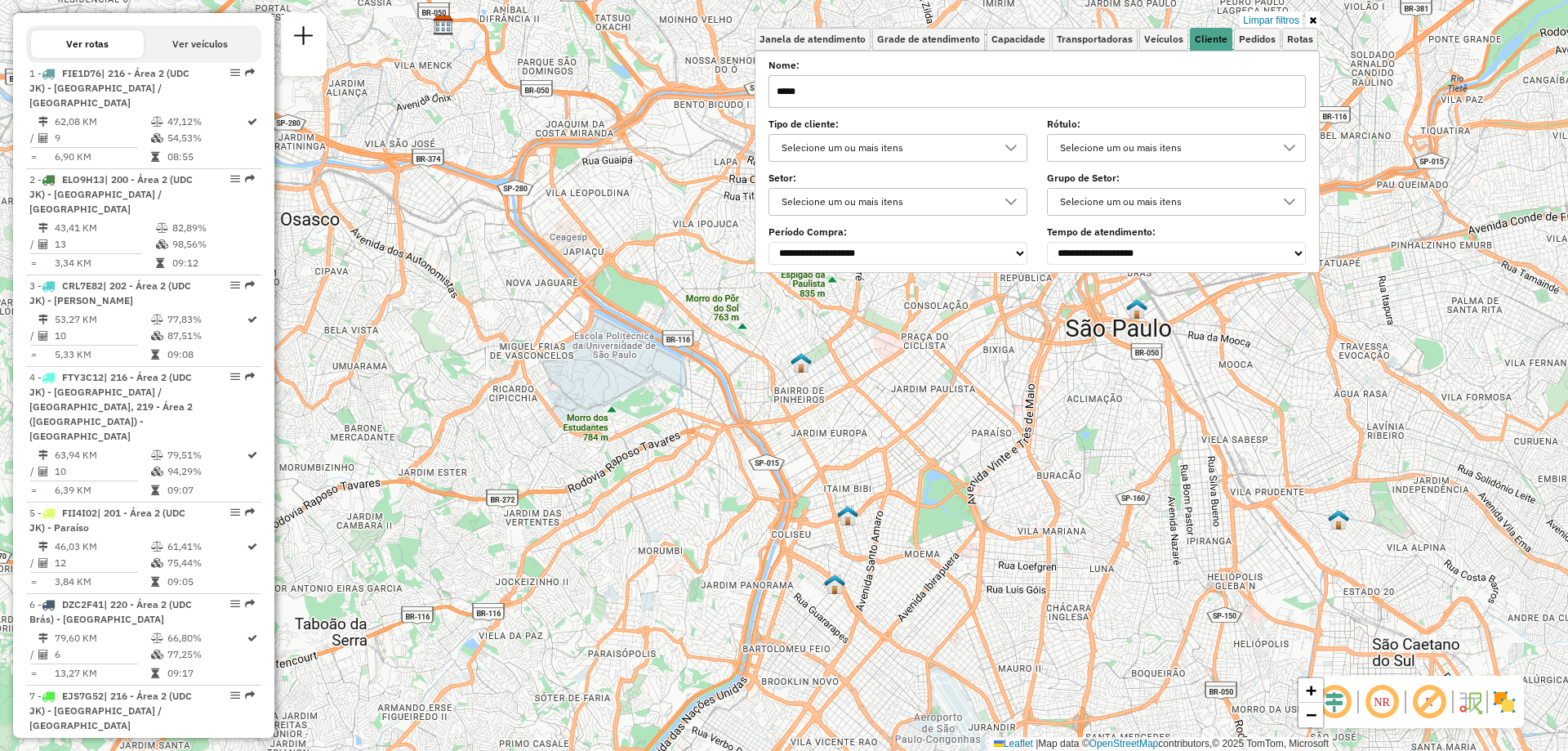
type input "*****"
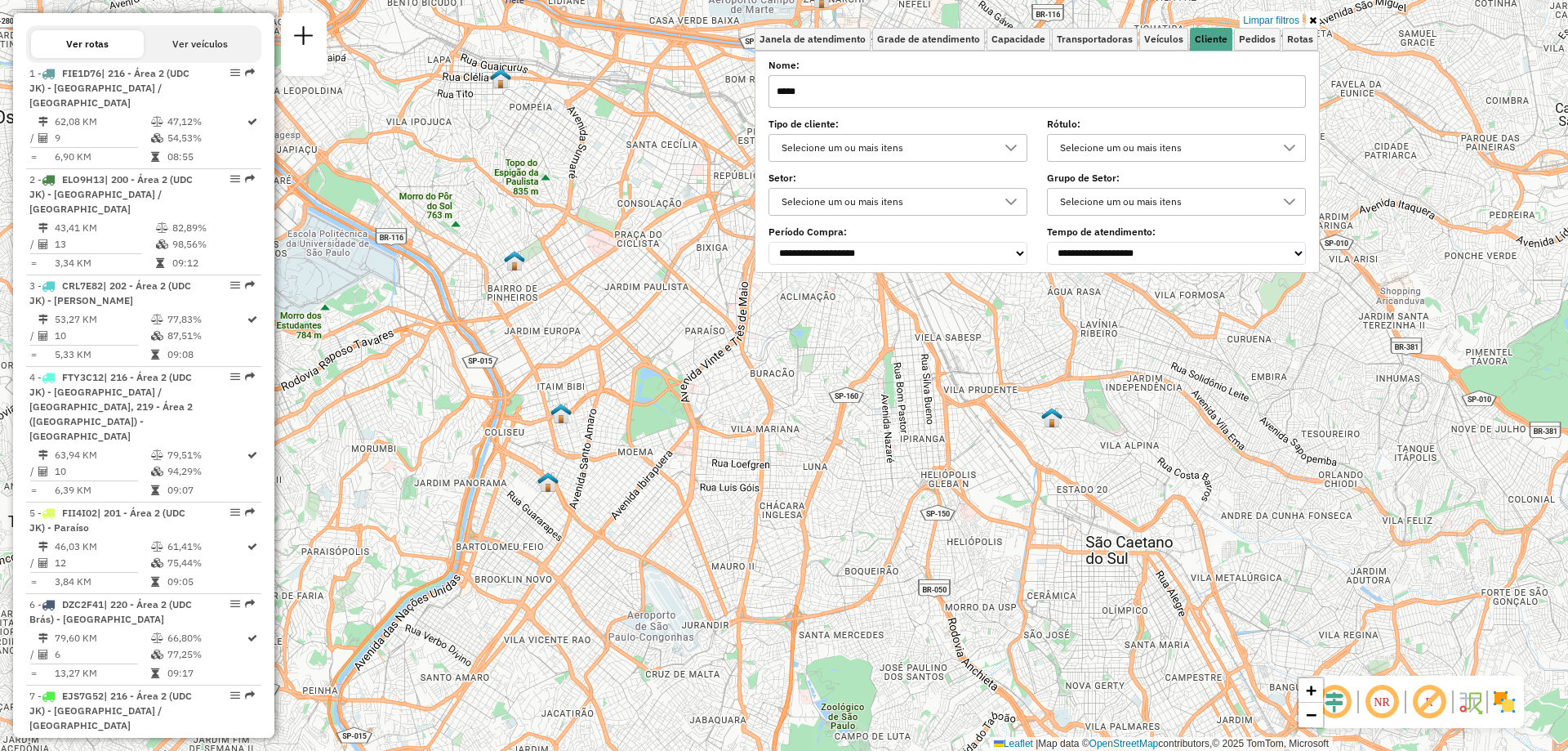
drag, startPoint x: 1016, startPoint y: 474, endPoint x: 730, endPoint y: 371, distance: 304.0
click at [730, 371] on div "Limpar filtros Janela de atendimento Grade de atendimento Capacidade Transporta…" at bounding box center [784, 375] width 1568 height 751
click at [1284, 18] on link "Limpar filtros" at bounding box center [1271, 20] width 63 height 18
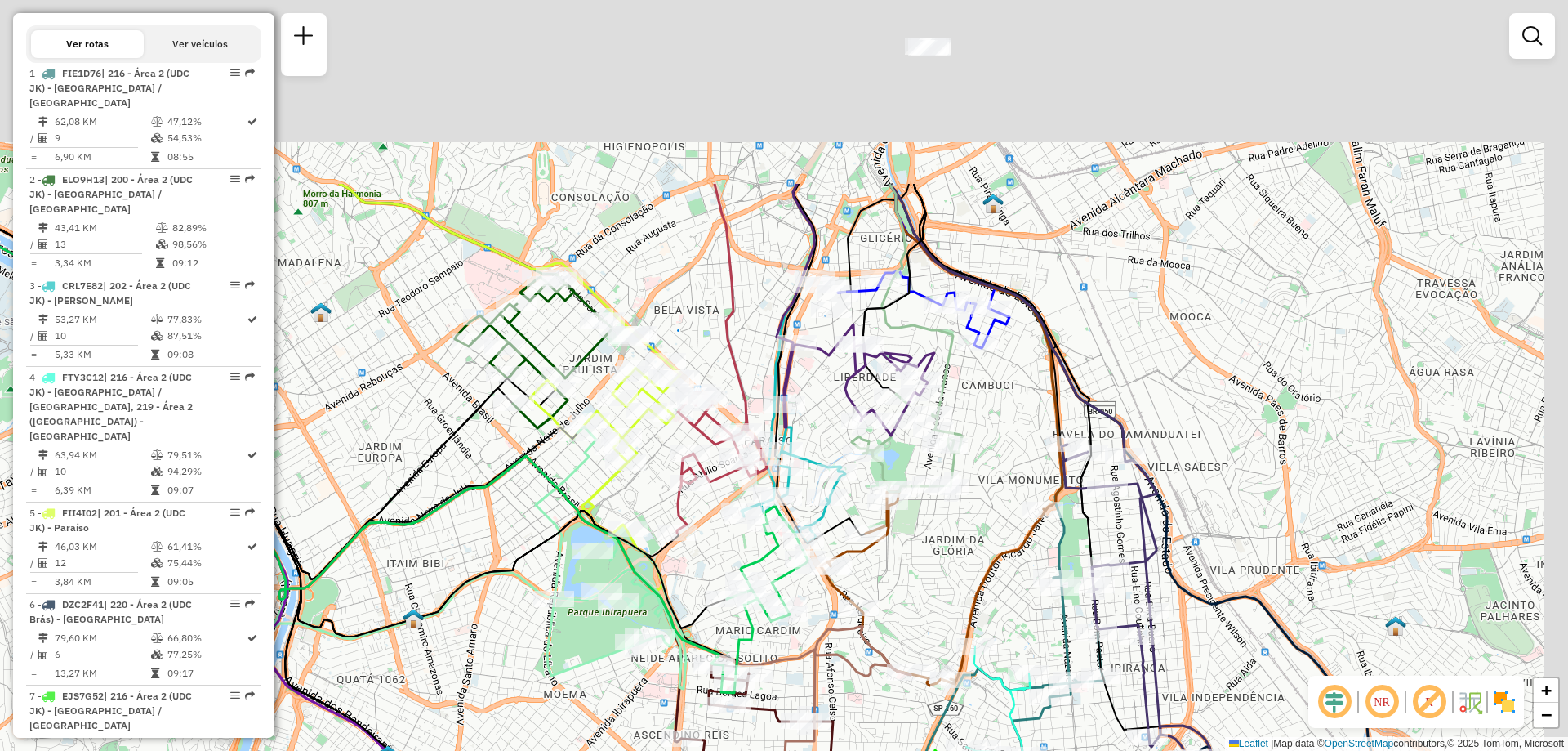
drag, startPoint x: 753, startPoint y: 407, endPoint x: 726, endPoint y: 556, distance: 151.4
click at [726, 556] on div "Janela de atendimento Grade de atendimento Capacidade Transportadoras Veículos …" at bounding box center [784, 375] width 1568 height 751
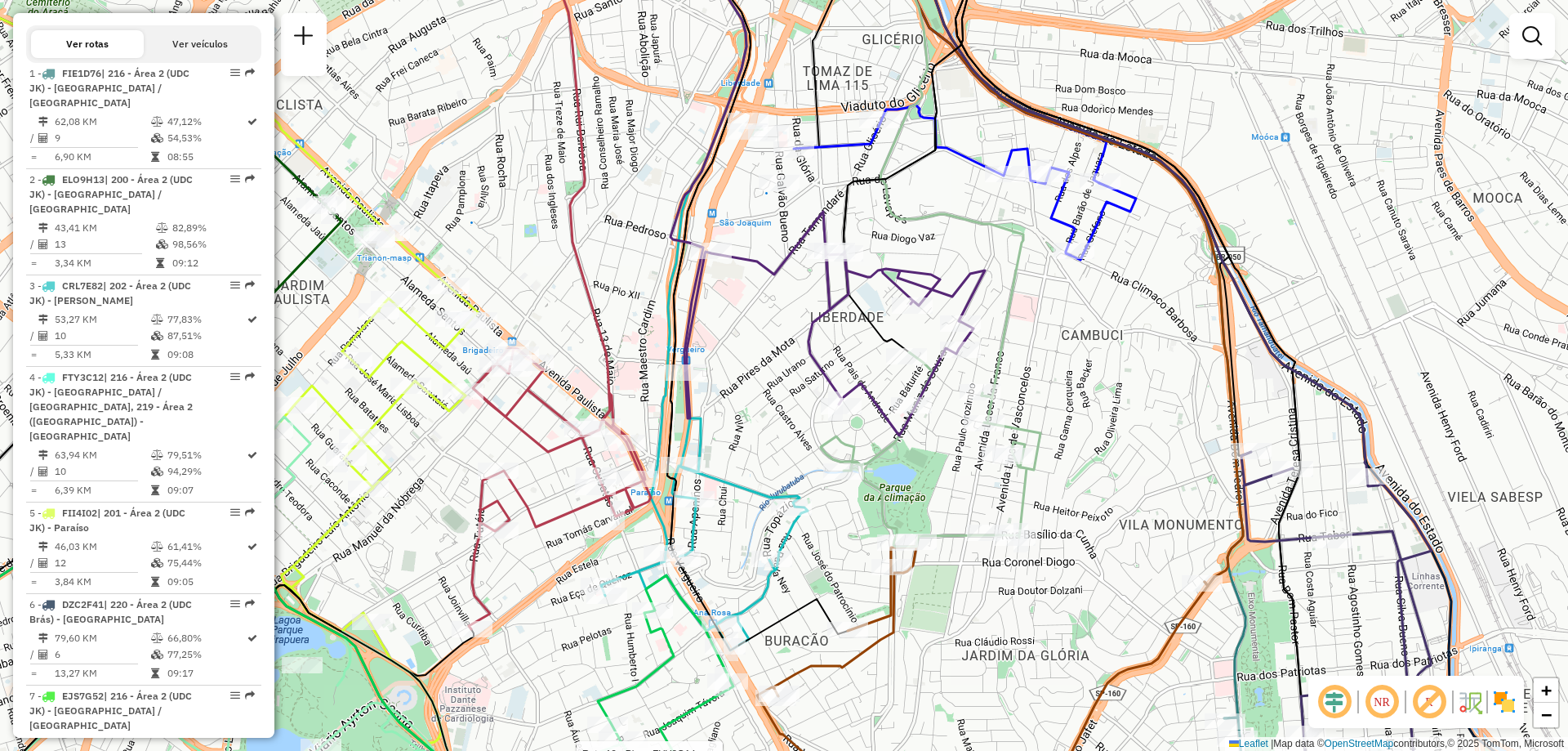
drag, startPoint x: 920, startPoint y: 634, endPoint x: 949, endPoint y: 679, distance: 53.5
click at [949, 679] on div "Rota 18 - Placa FYY8G14 40114982 - FORTUNATO BAR Janela de atendimento Grade de…" at bounding box center [784, 375] width 1568 height 751
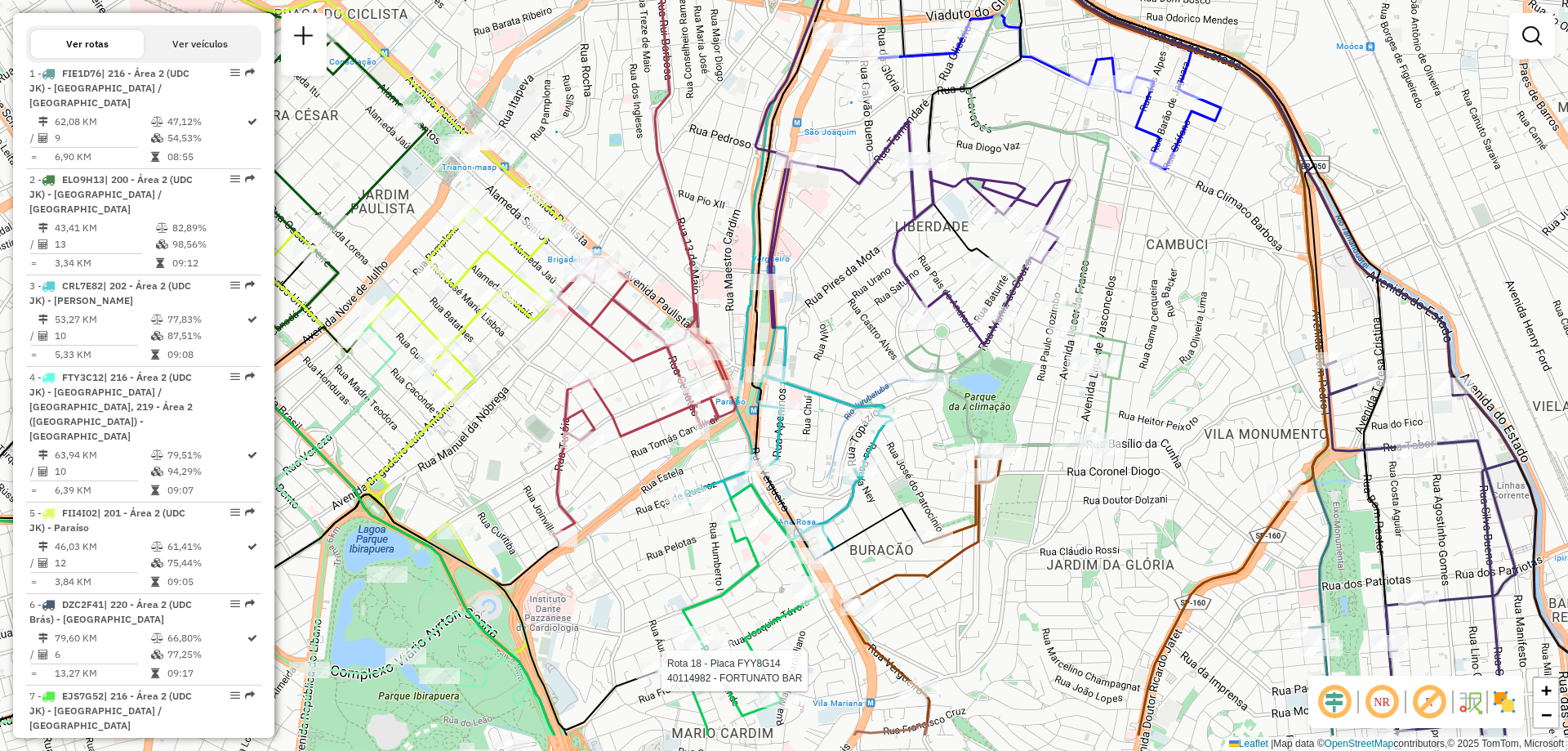
drag, startPoint x: 718, startPoint y: 379, endPoint x: 801, endPoint y: 289, distance: 122.4
click at [801, 289] on div "Rota 18 - Placa FYY8G14 40114982 - FORTUNATO BAR Janela de atendimento Grade de…" at bounding box center [784, 375] width 1568 height 751
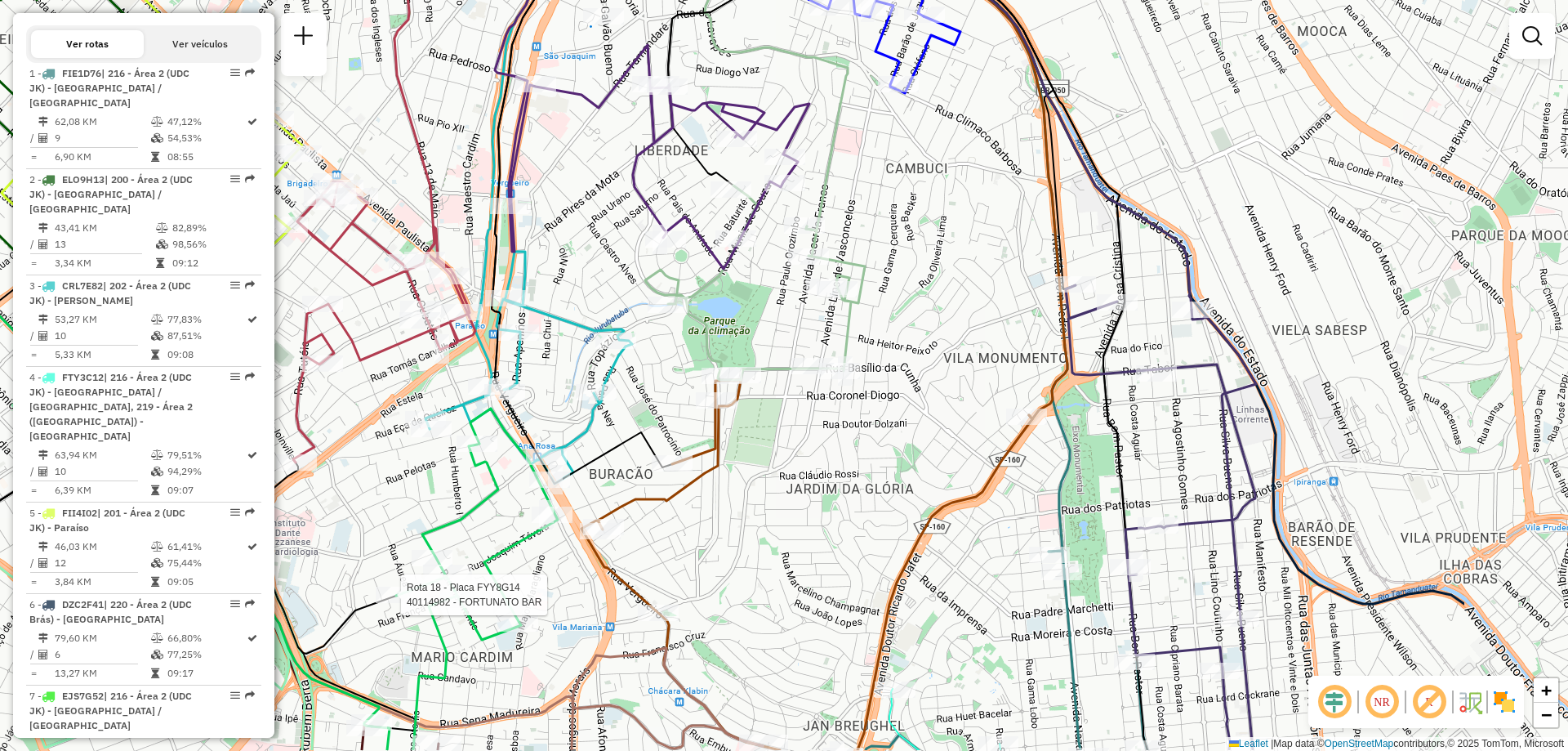
drag, startPoint x: 852, startPoint y: 356, endPoint x: 592, endPoint y: 280, distance: 270.9
click at [592, 280] on div "Rota 18 - Placa FYY8G14 40114982 - FORTUNATO BAR Janela de atendimento Grade de…" at bounding box center [784, 375] width 1568 height 751
select select "**********"
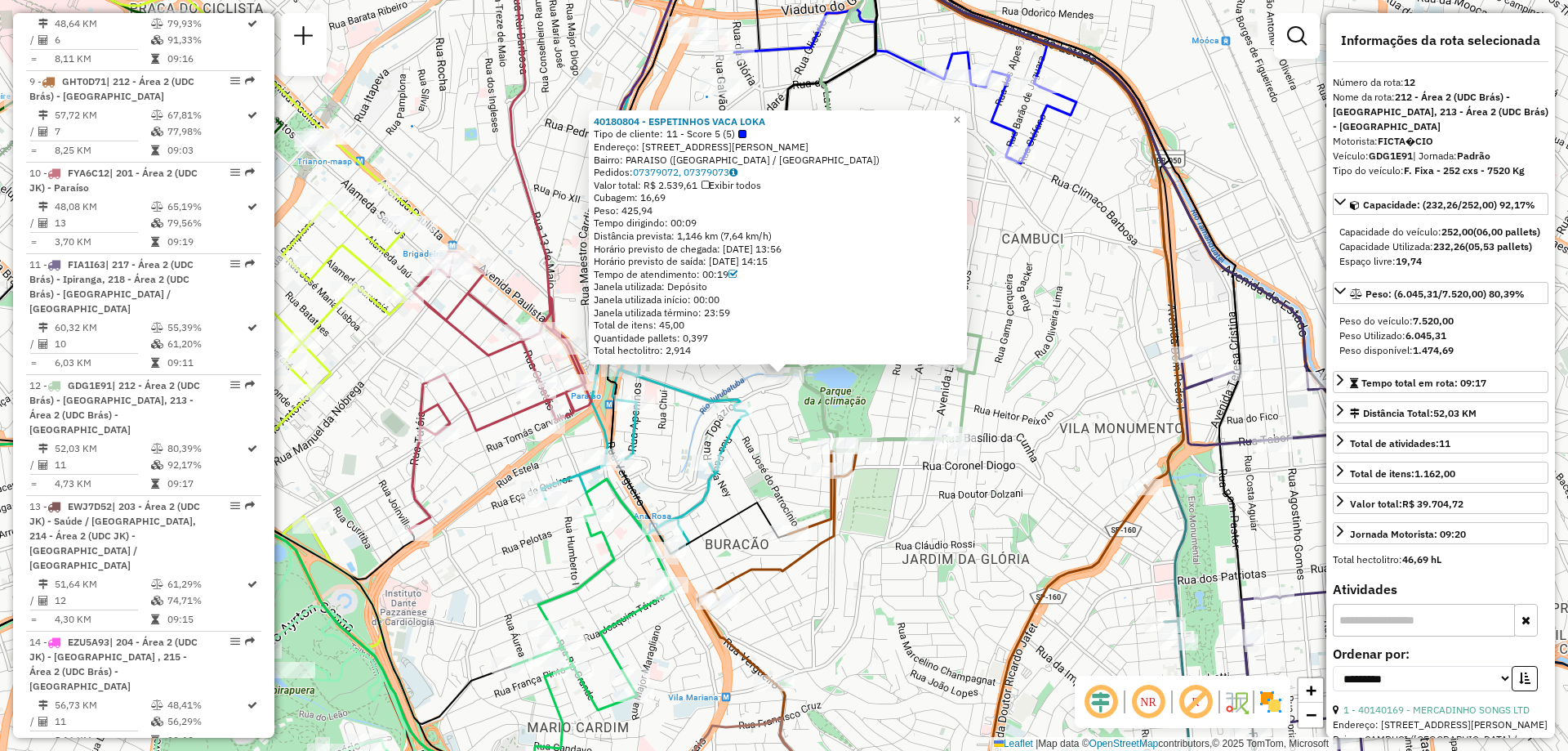
scroll to position [1715, 0]
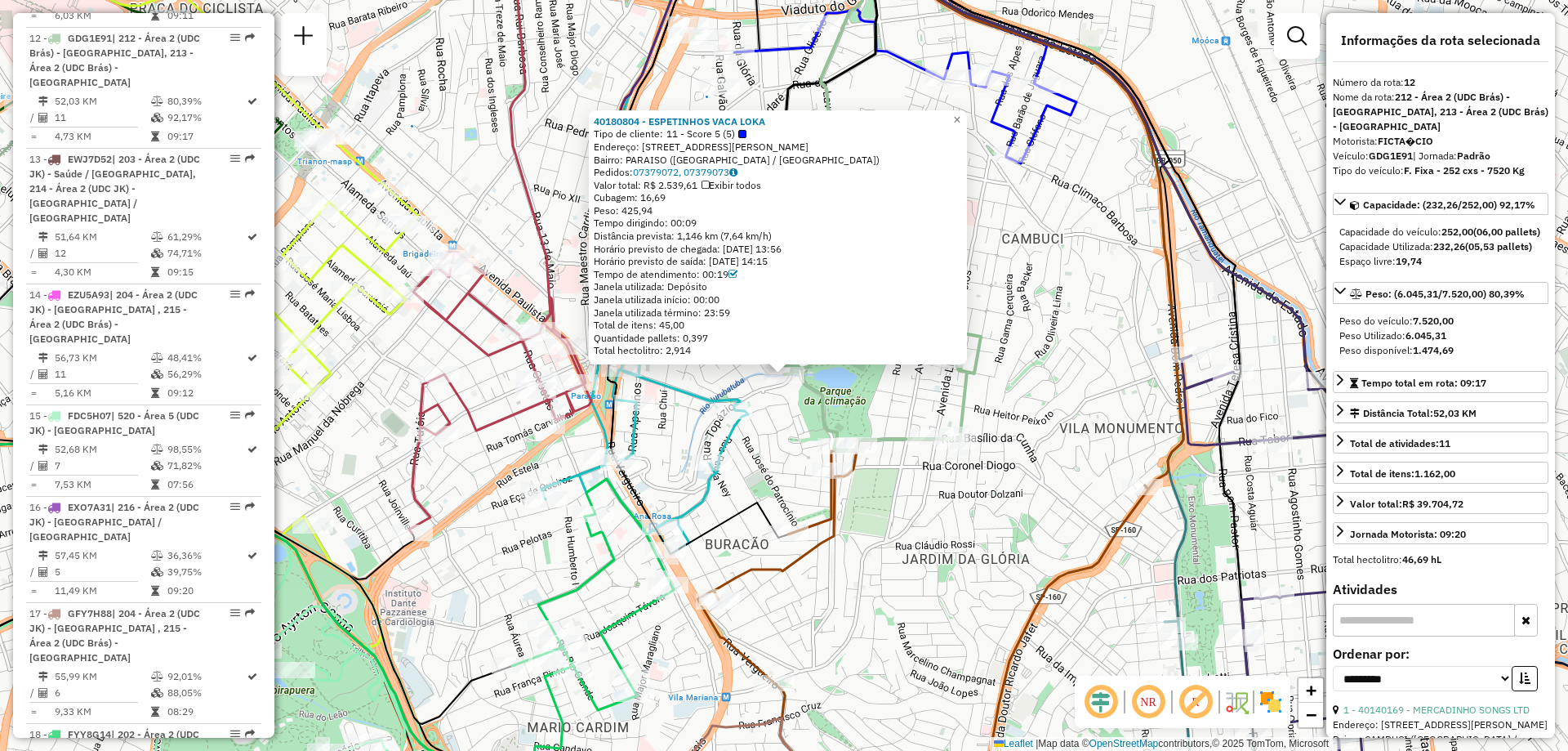
click at [790, 440] on div "40180804 - ESPETINHOS VACA LOKA Tipo de cliente: 11 - Score 5 (5) Endereço: AV …" at bounding box center [784, 375] width 1568 height 751
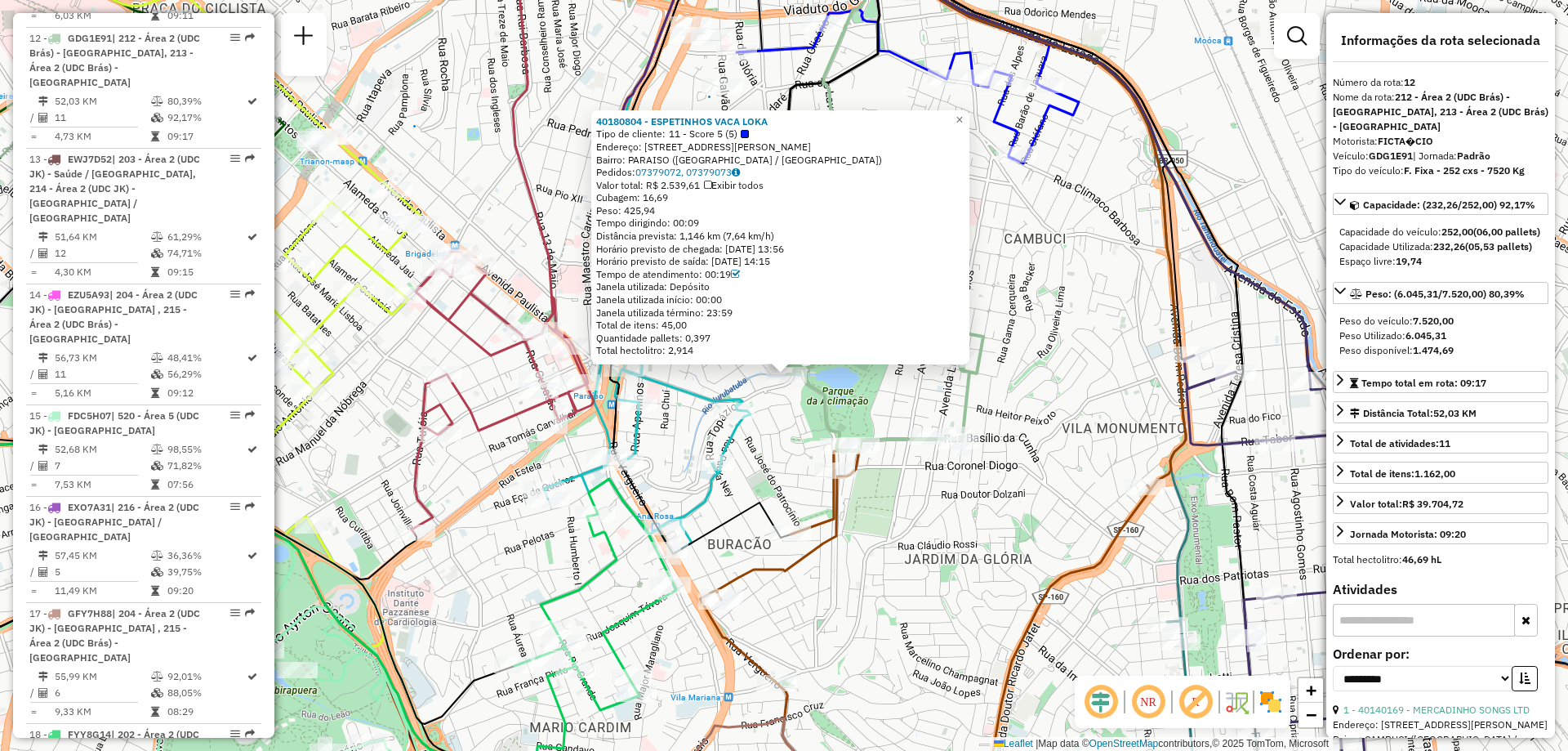
click at [792, 388] on div "40180804 - ESPETINHOS VACA LOKA Tipo de cliente: 11 - Score 5 (5) Endereço: AV …" at bounding box center [784, 375] width 1568 height 751
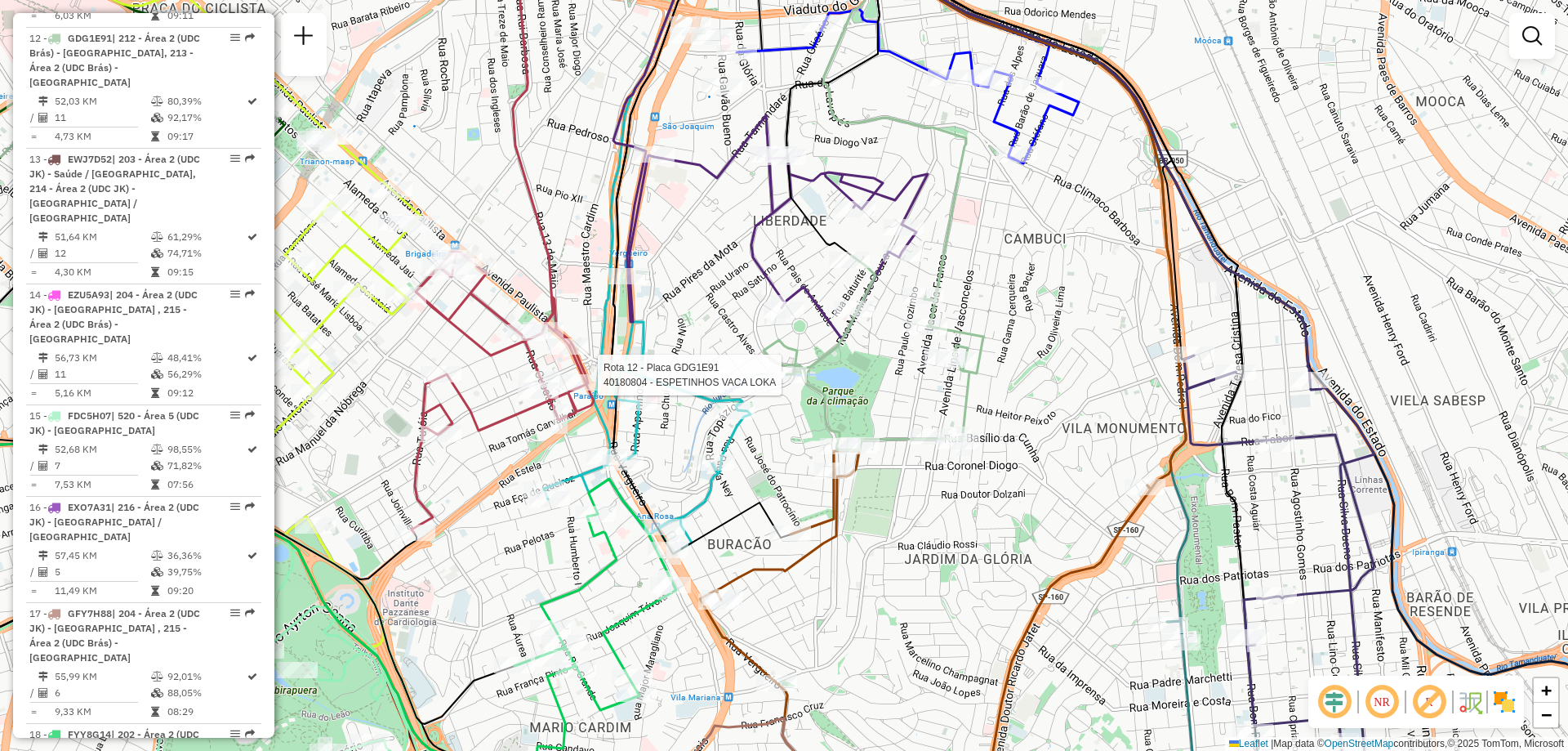
click at [788, 383] on div at bounding box center [786, 375] width 41 height 17
select select "**********"
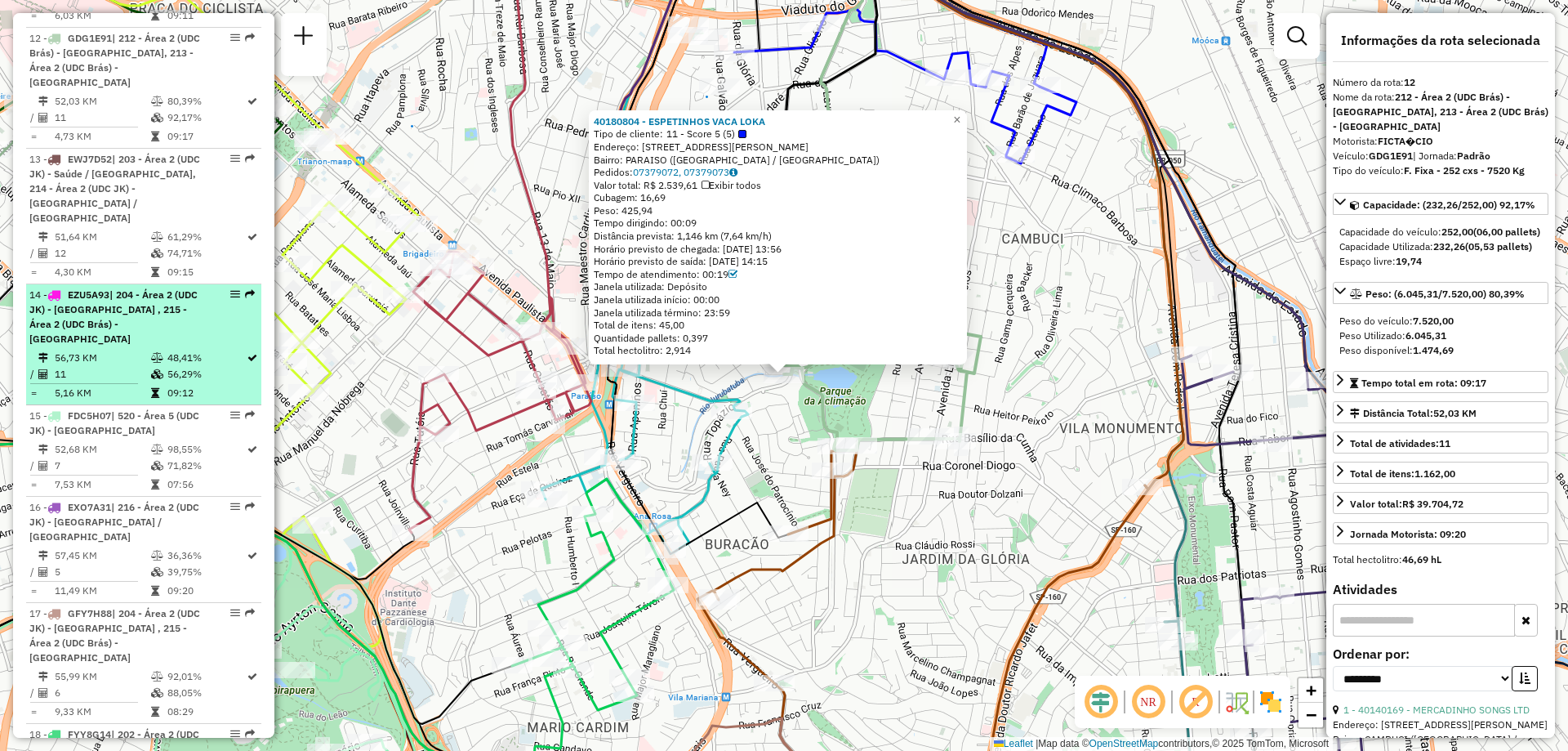
scroll to position [1633, 0]
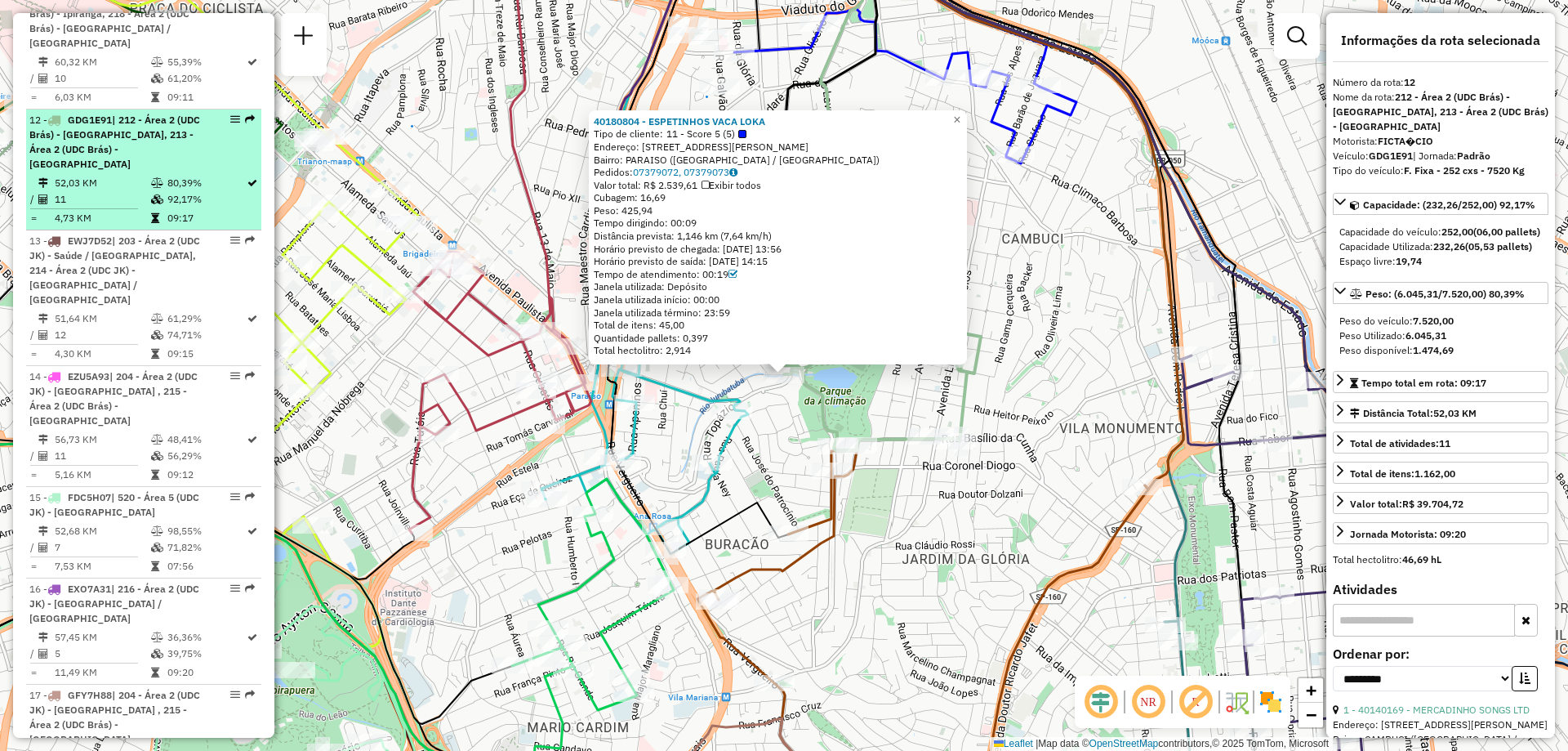
drag, startPoint x: 245, startPoint y: 101, endPoint x: 233, endPoint y: 100, distance: 12.0
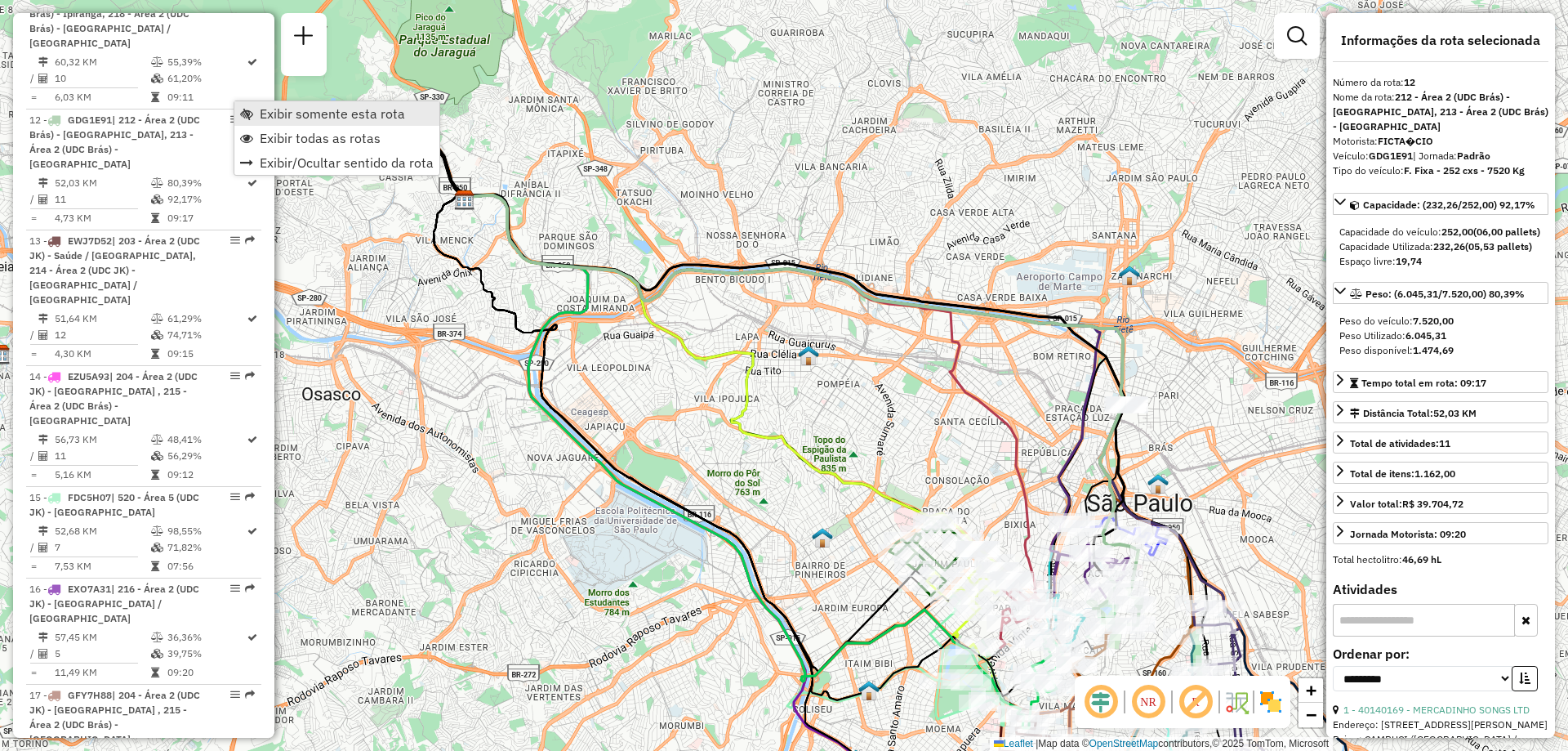
click at [311, 116] on span "Exibir somente esta rota" at bounding box center [332, 114] width 146 height 13
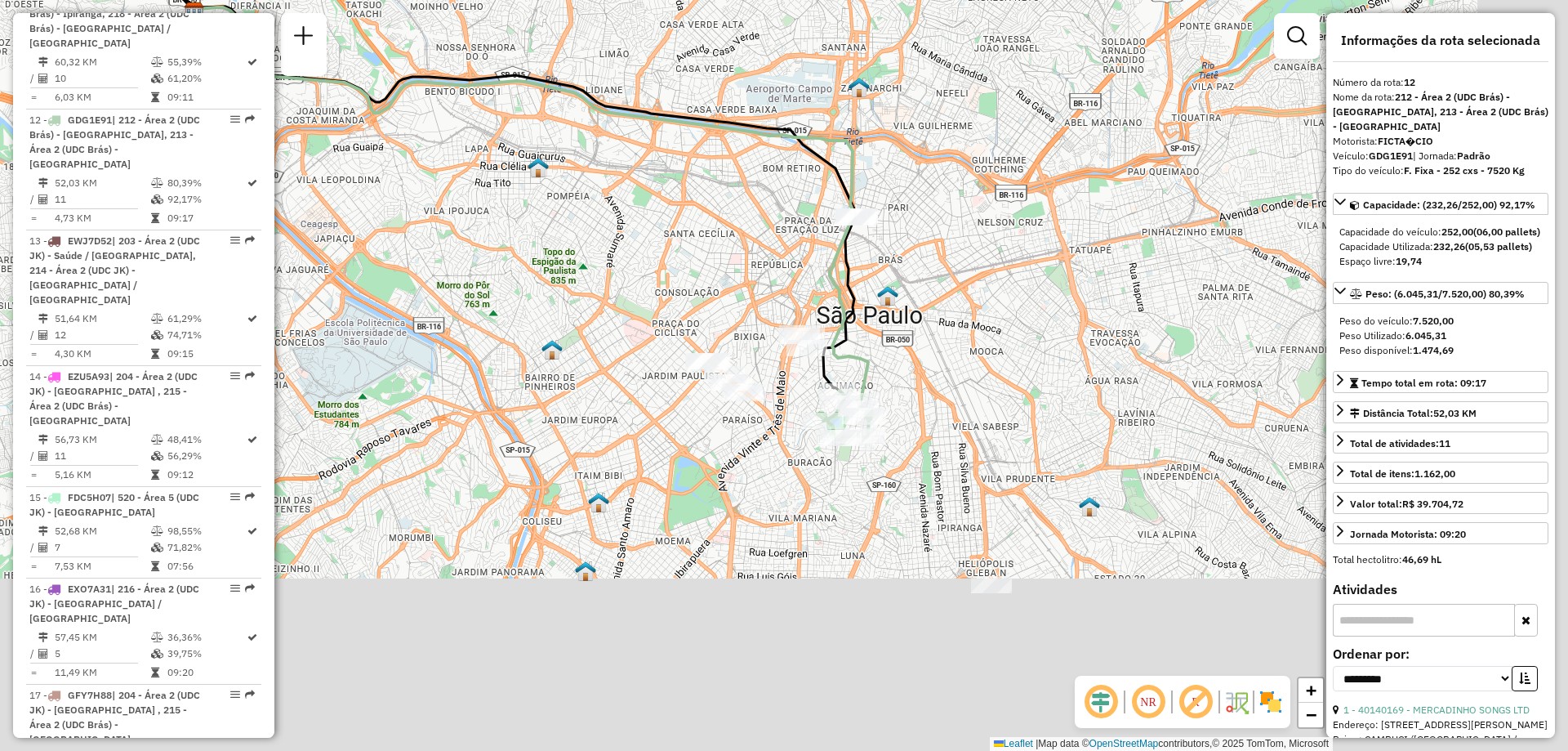
drag, startPoint x: 1106, startPoint y: 532, endPoint x: 822, endPoint y: 334, distance: 346.2
click at [822, 334] on icon at bounding box center [531, 204] width 674 height 393
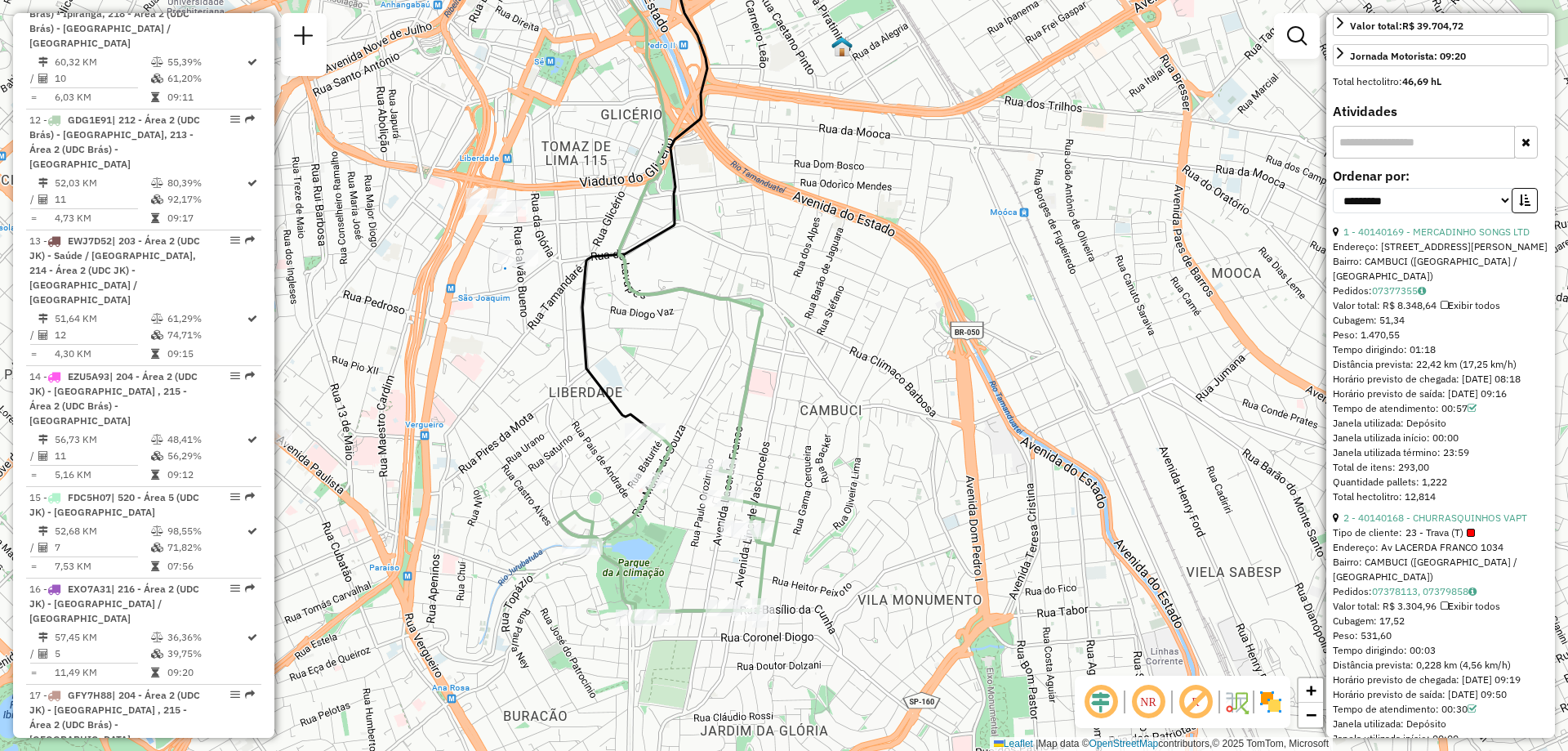
scroll to position [559, 0]
